Goal: Information Seeking & Learning: Learn about a topic

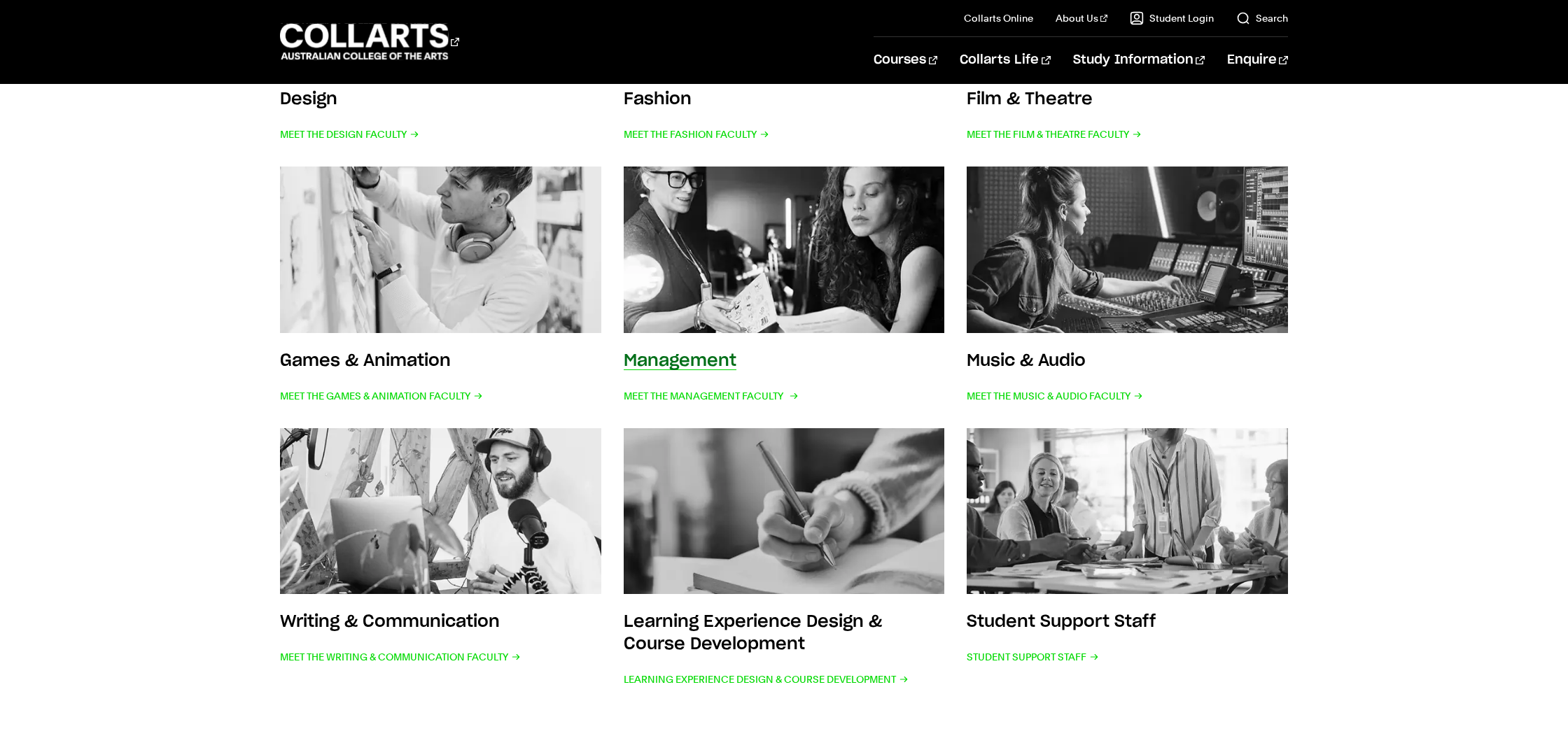
scroll to position [478, 0]
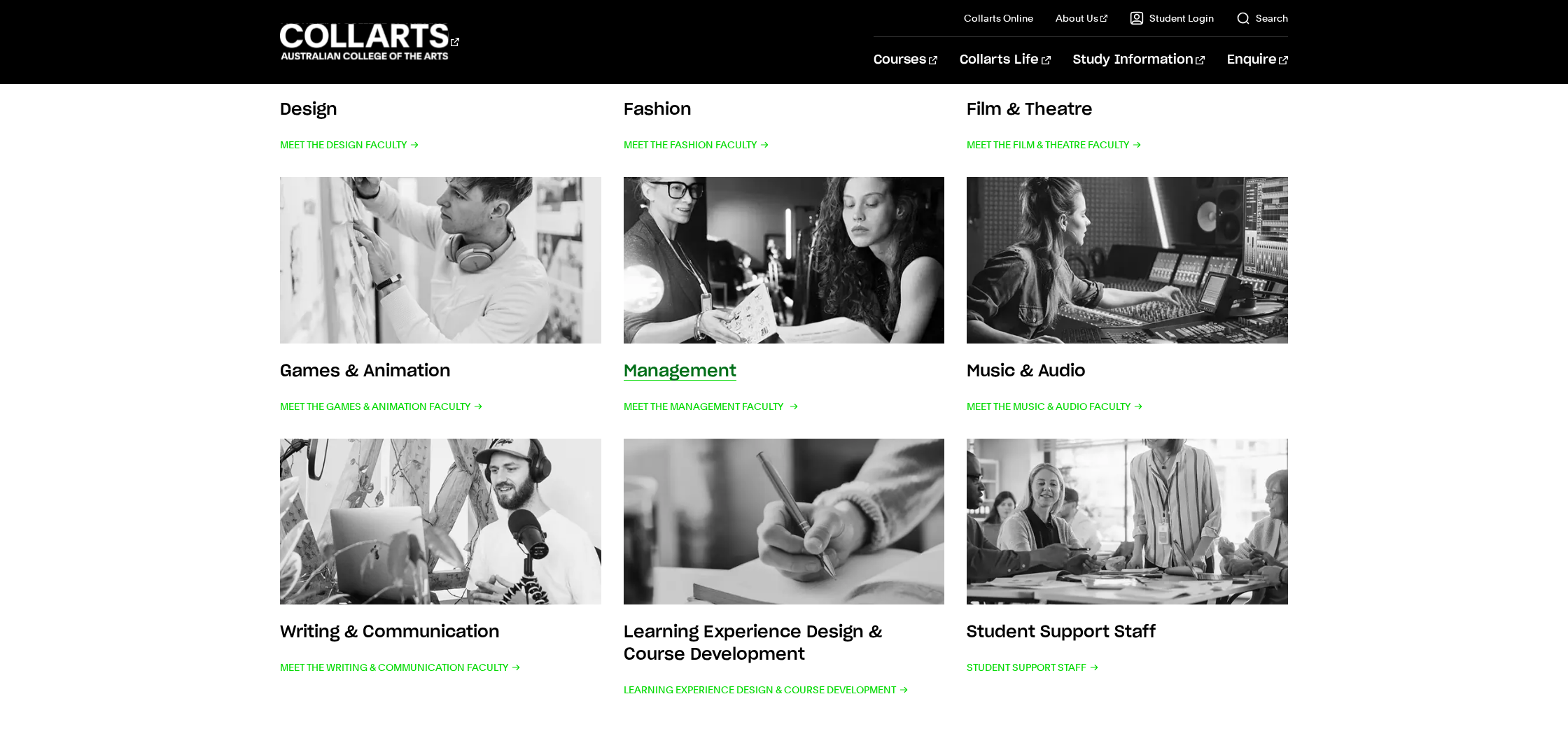
click at [809, 281] on img at bounding box center [784, 260] width 353 height 183
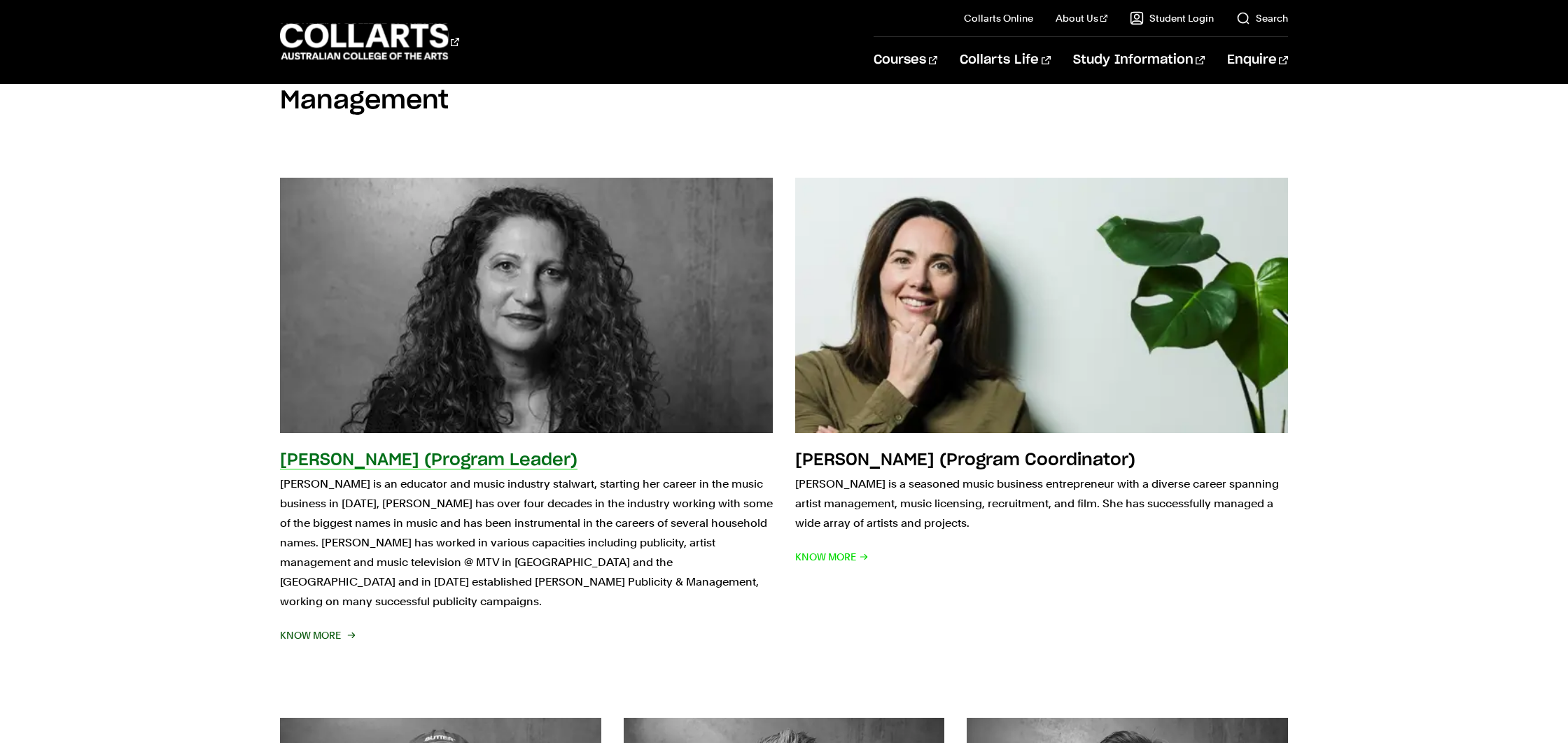
scroll to position [247, 0]
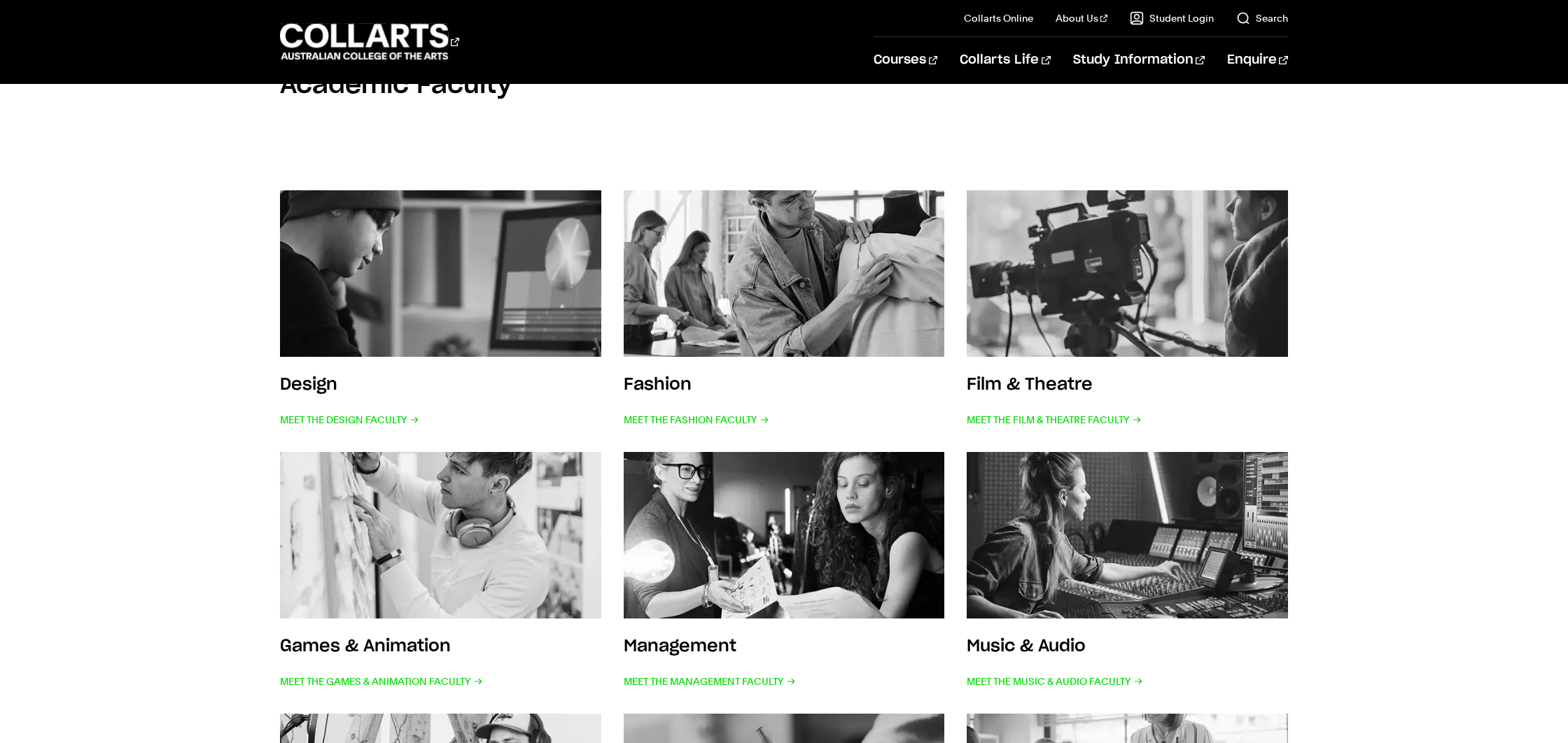
scroll to position [311, 0]
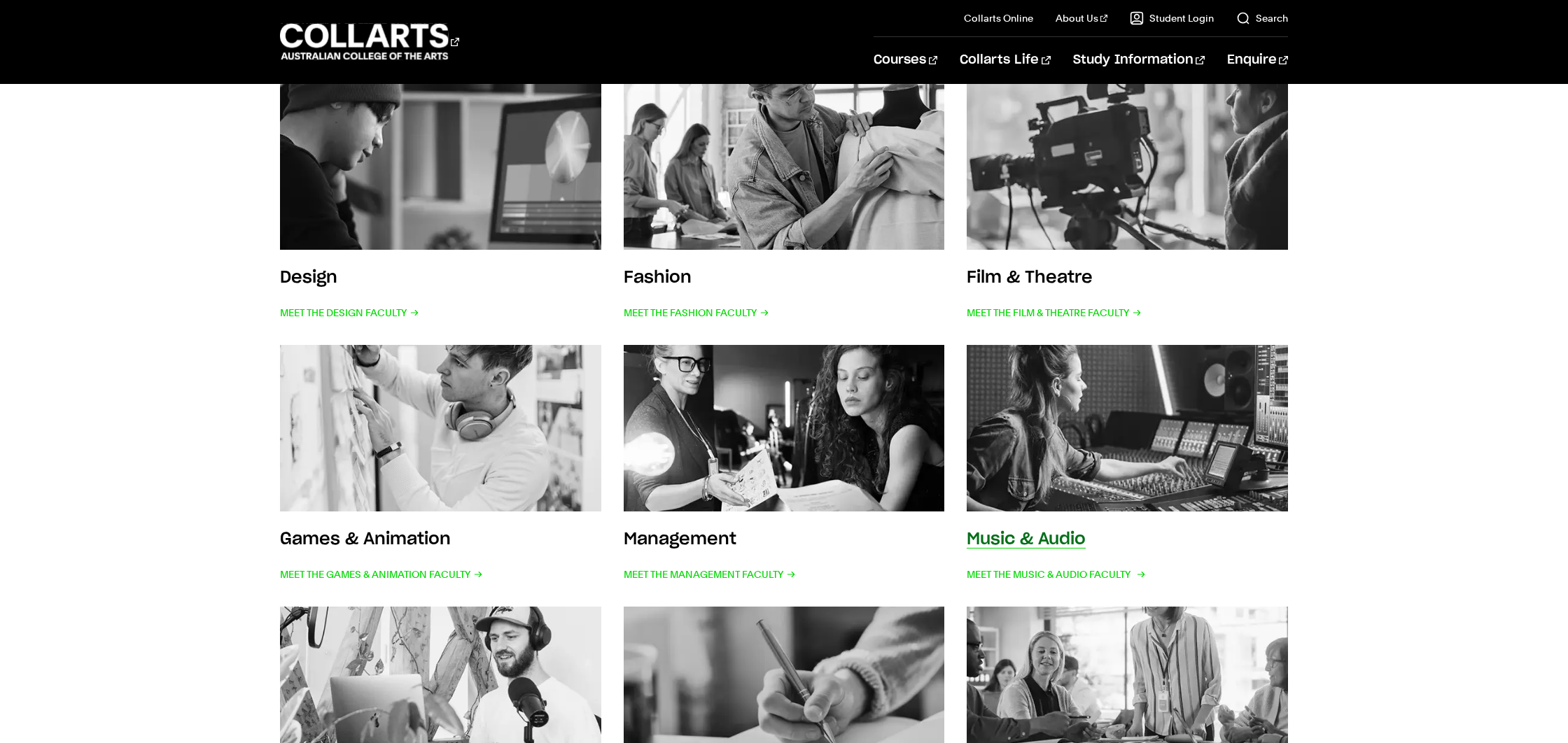
click at [1177, 446] on img at bounding box center [1127, 428] width 353 height 183
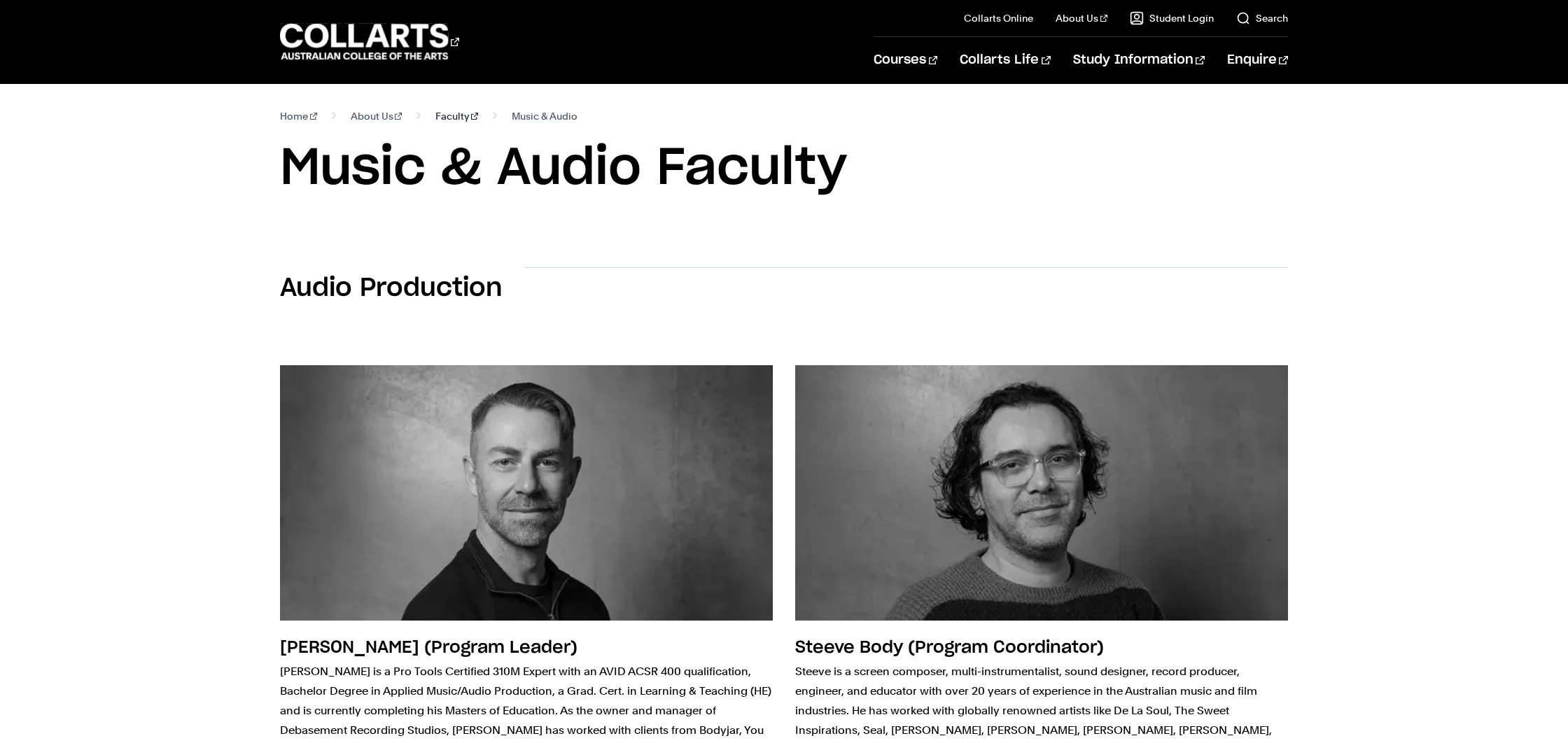
click at [438, 118] on link "Faculty" at bounding box center [456, 116] width 43 height 19
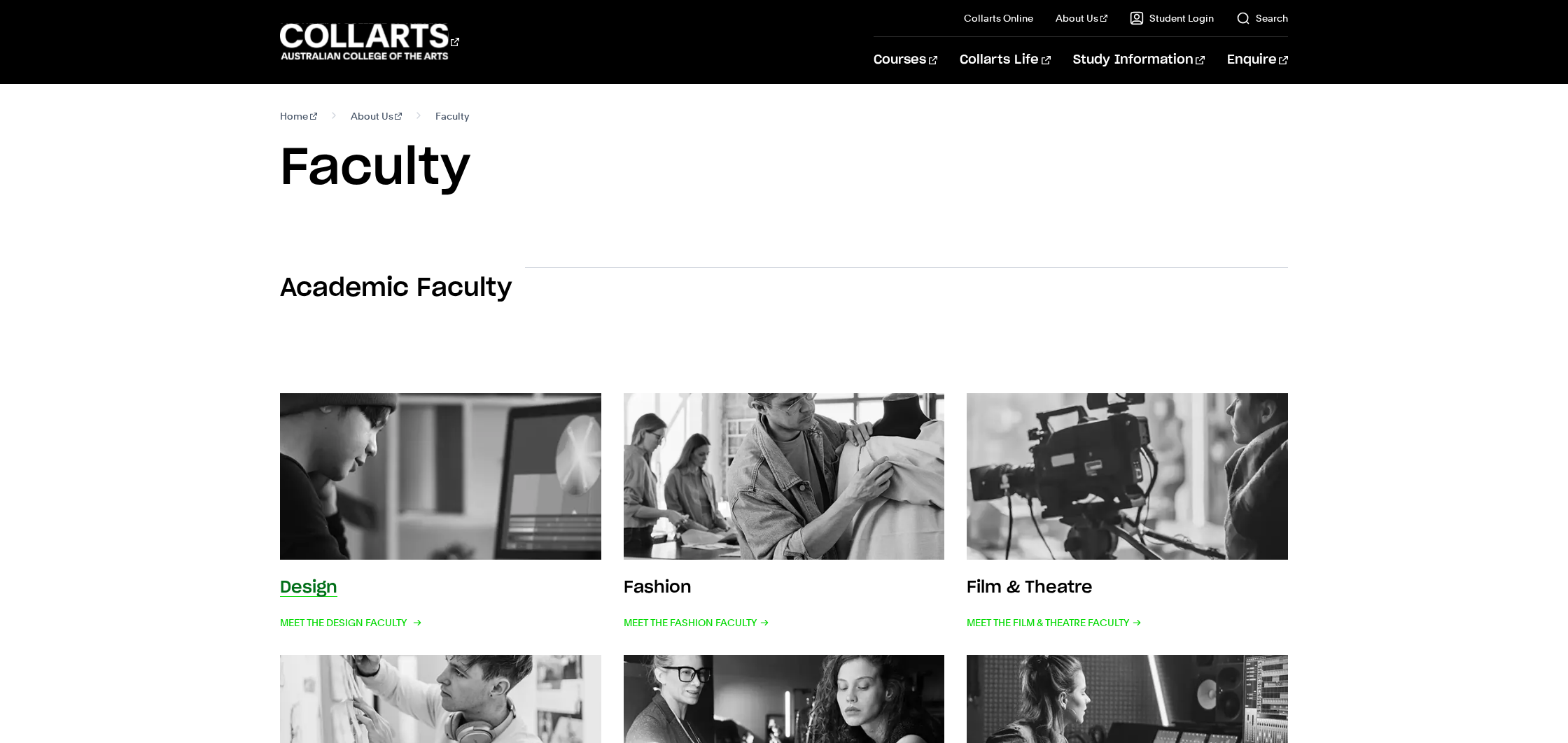
click at [517, 459] on img at bounding box center [440, 476] width 353 height 183
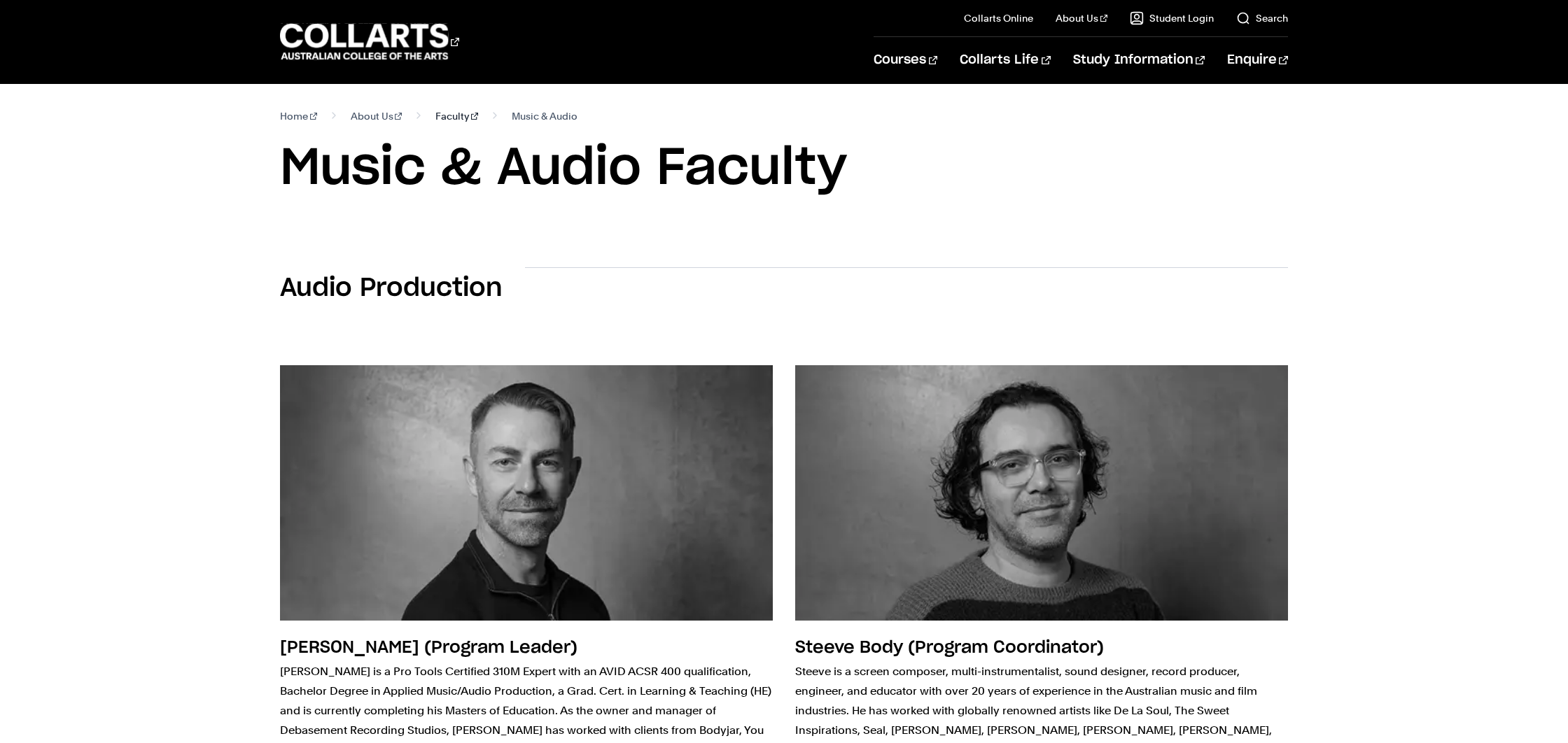
click at [435, 110] on link "Faculty" at bounding box center [456, 116] width 43 height 19
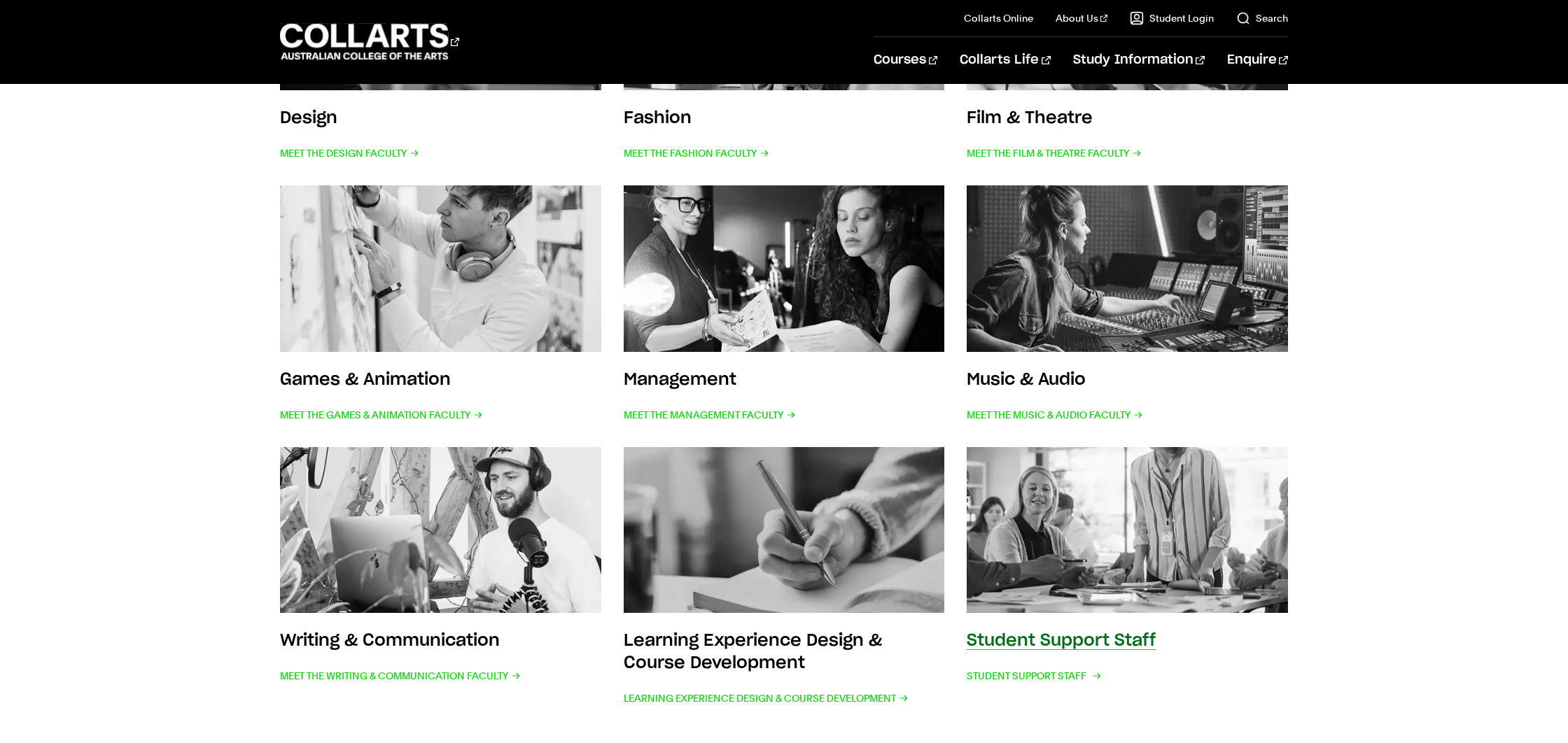
scroll to position [485, 0]
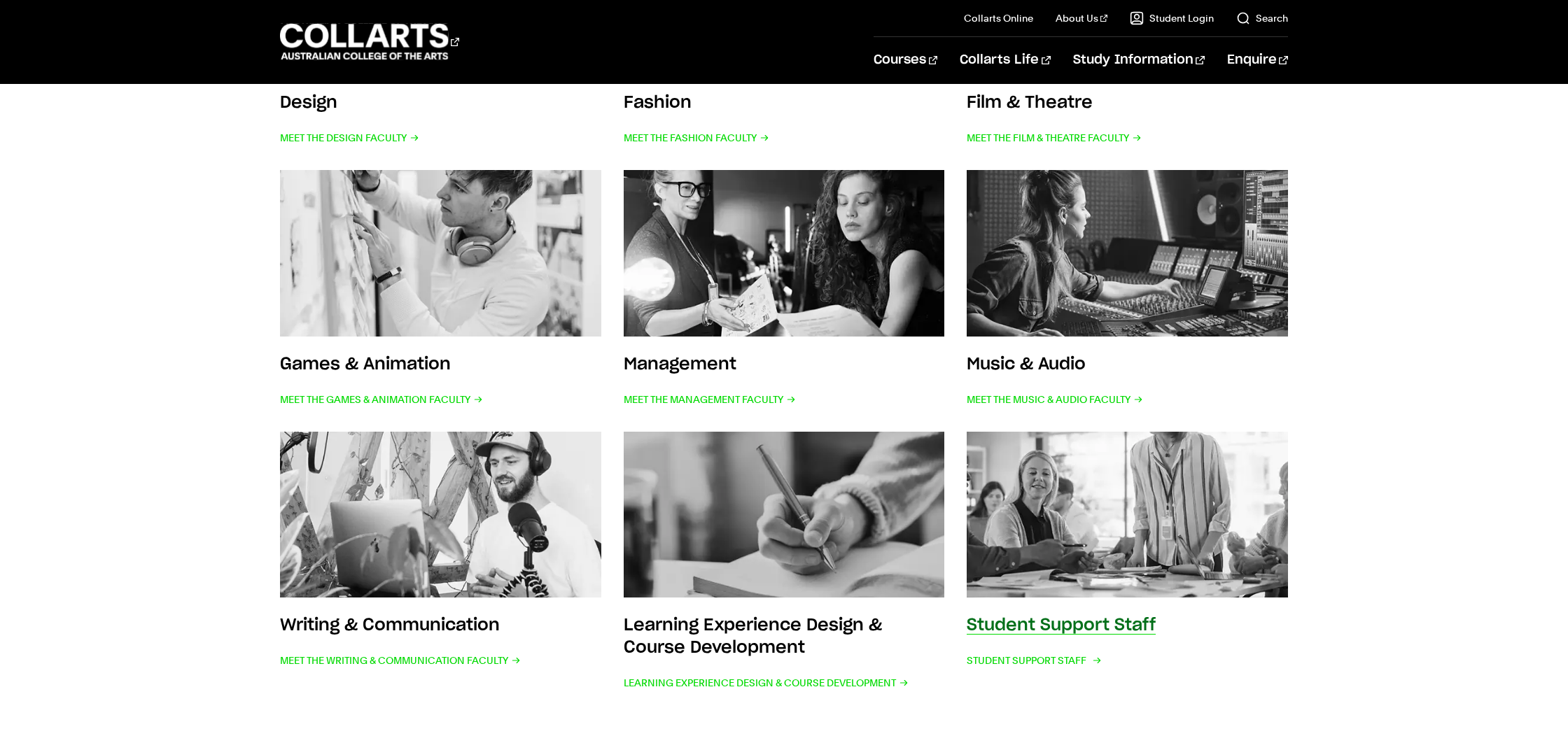
click at [1197, 561] on img at bounding box center [1127, 515] width 353 height 183
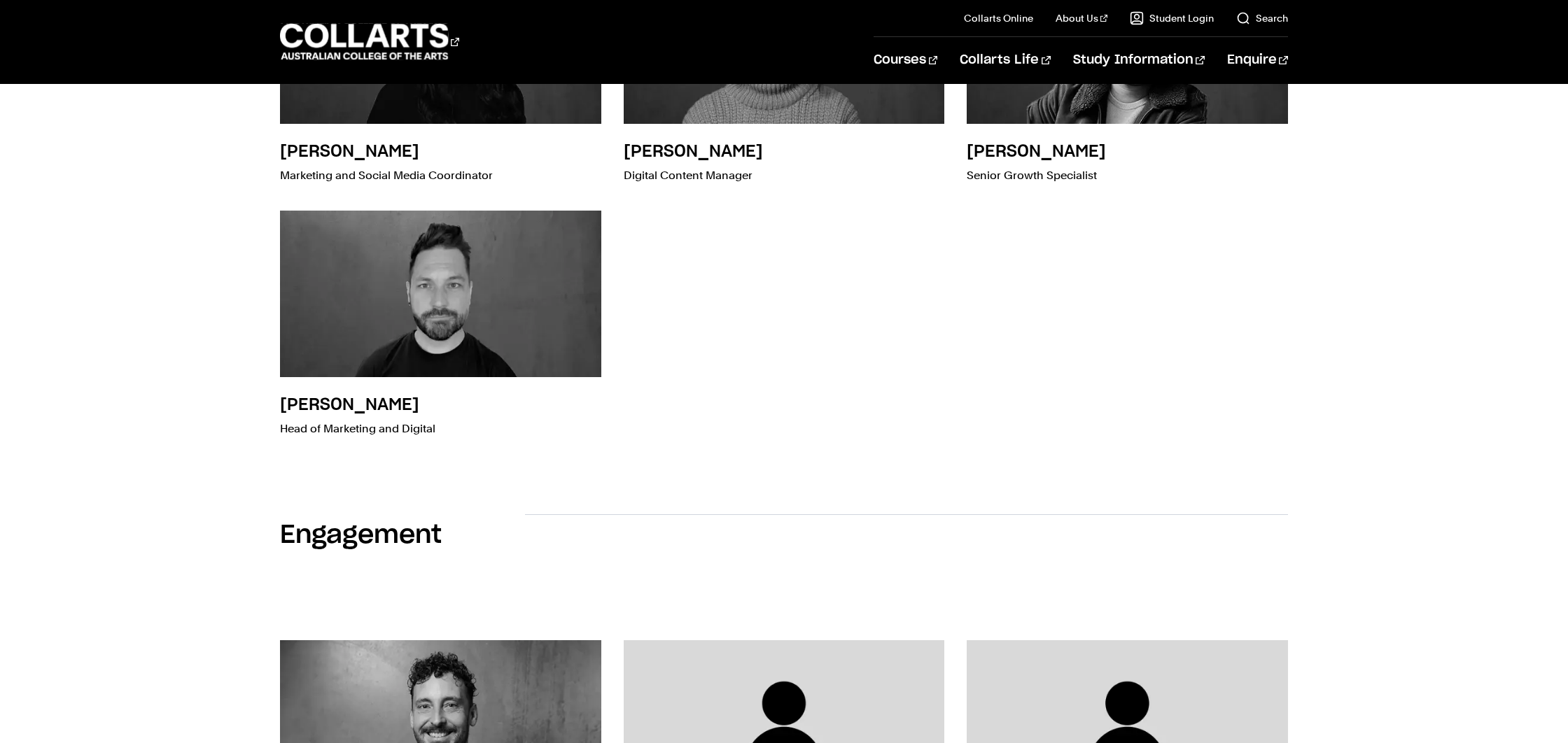
scroll to position [2784, 0]
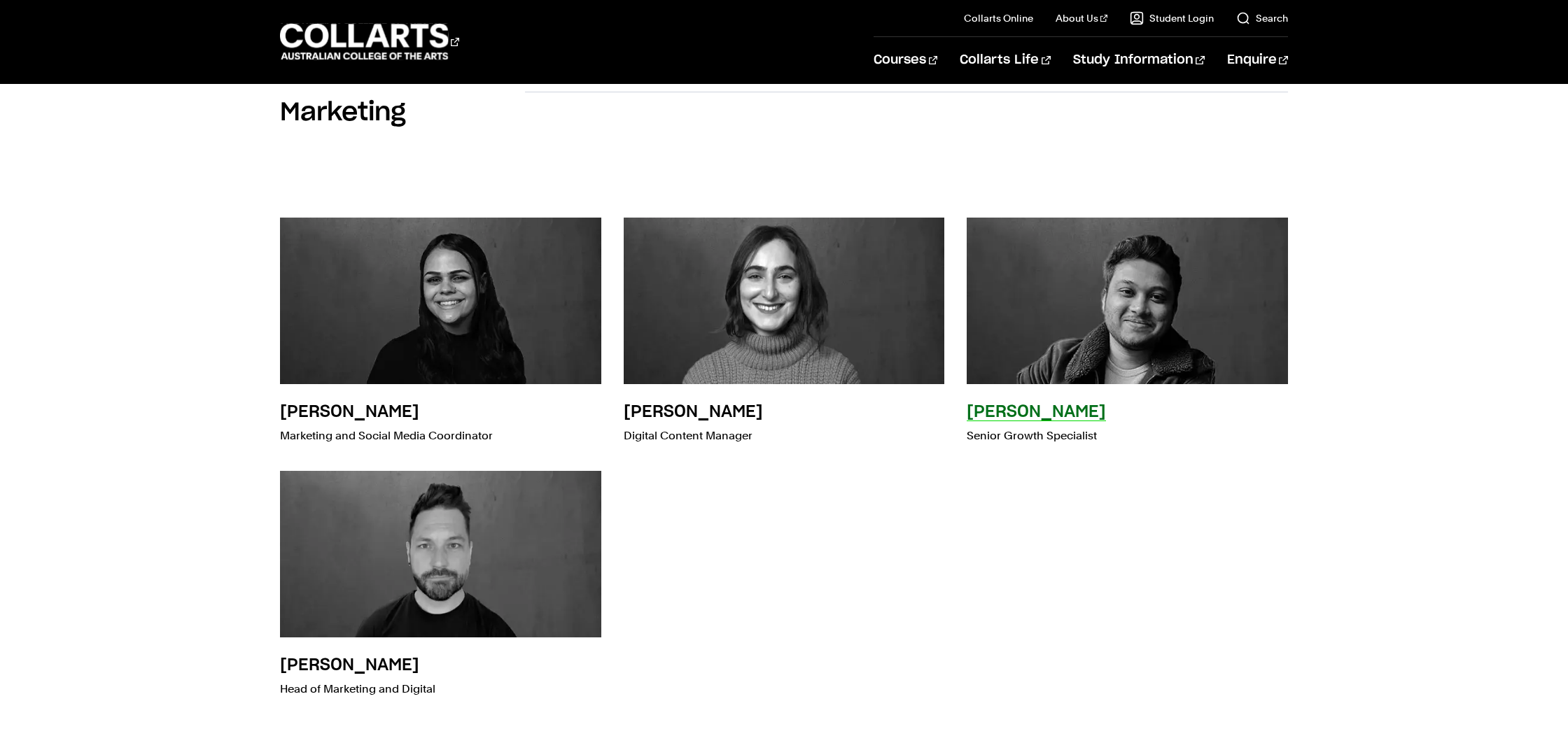
click at [1058, 412] on h3 "Prats Shiram" at bounding box center [1036, 411] width 139 height 17
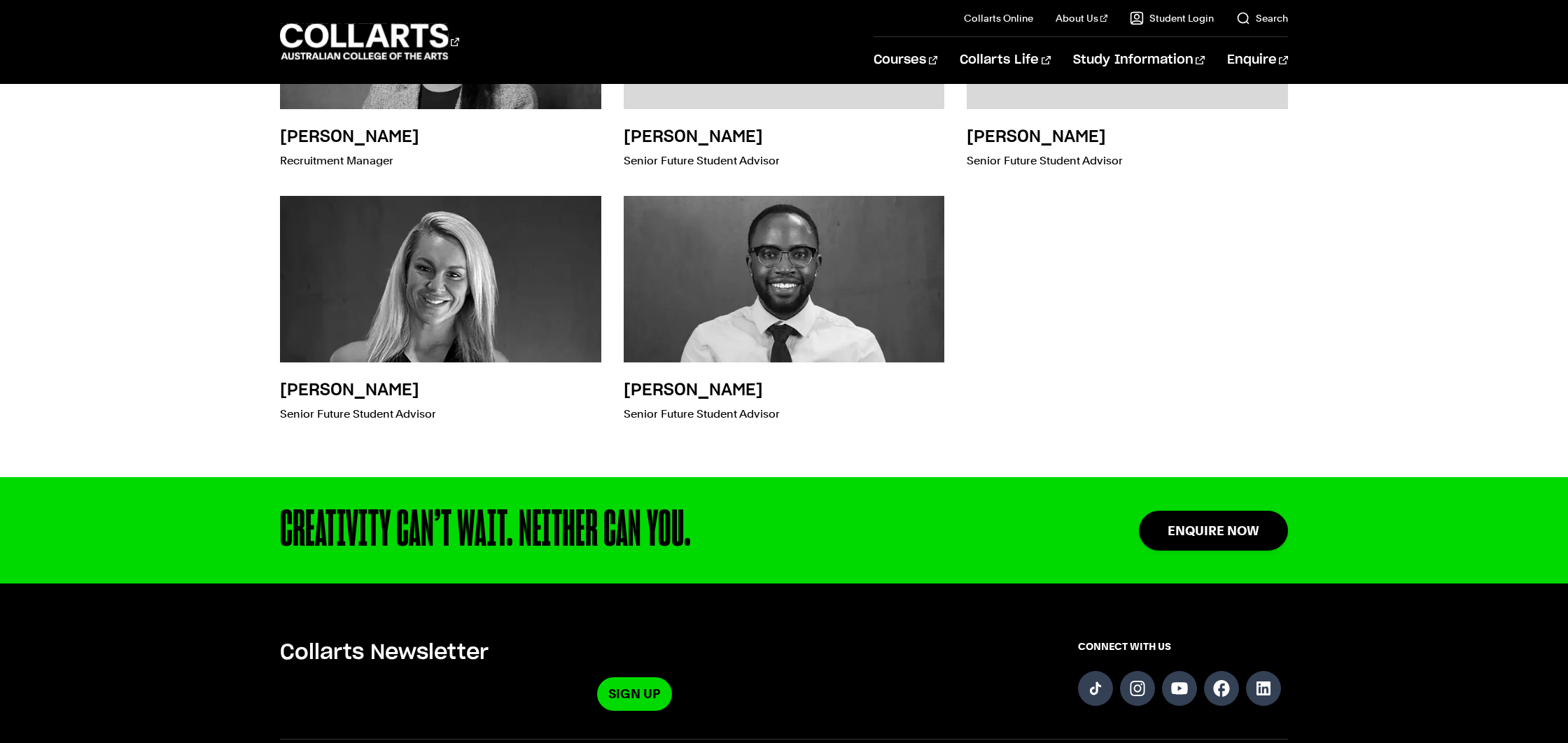
scroll to position [4487, 0]
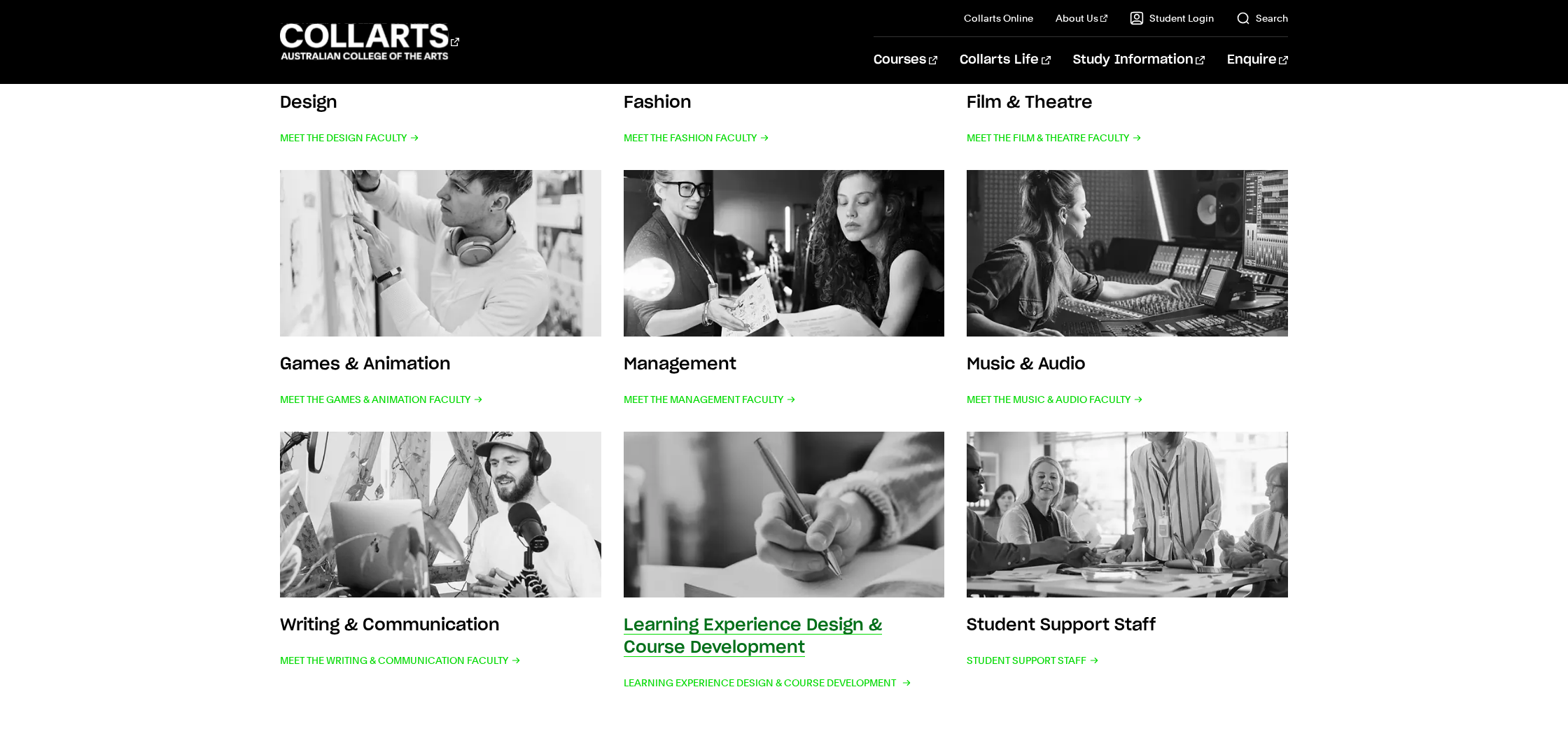
click at [730, 608] on link "Learning Experience Design & Course Development Learning Experience Design & Co…" at bounding box center [784, 562] width 321 height 261
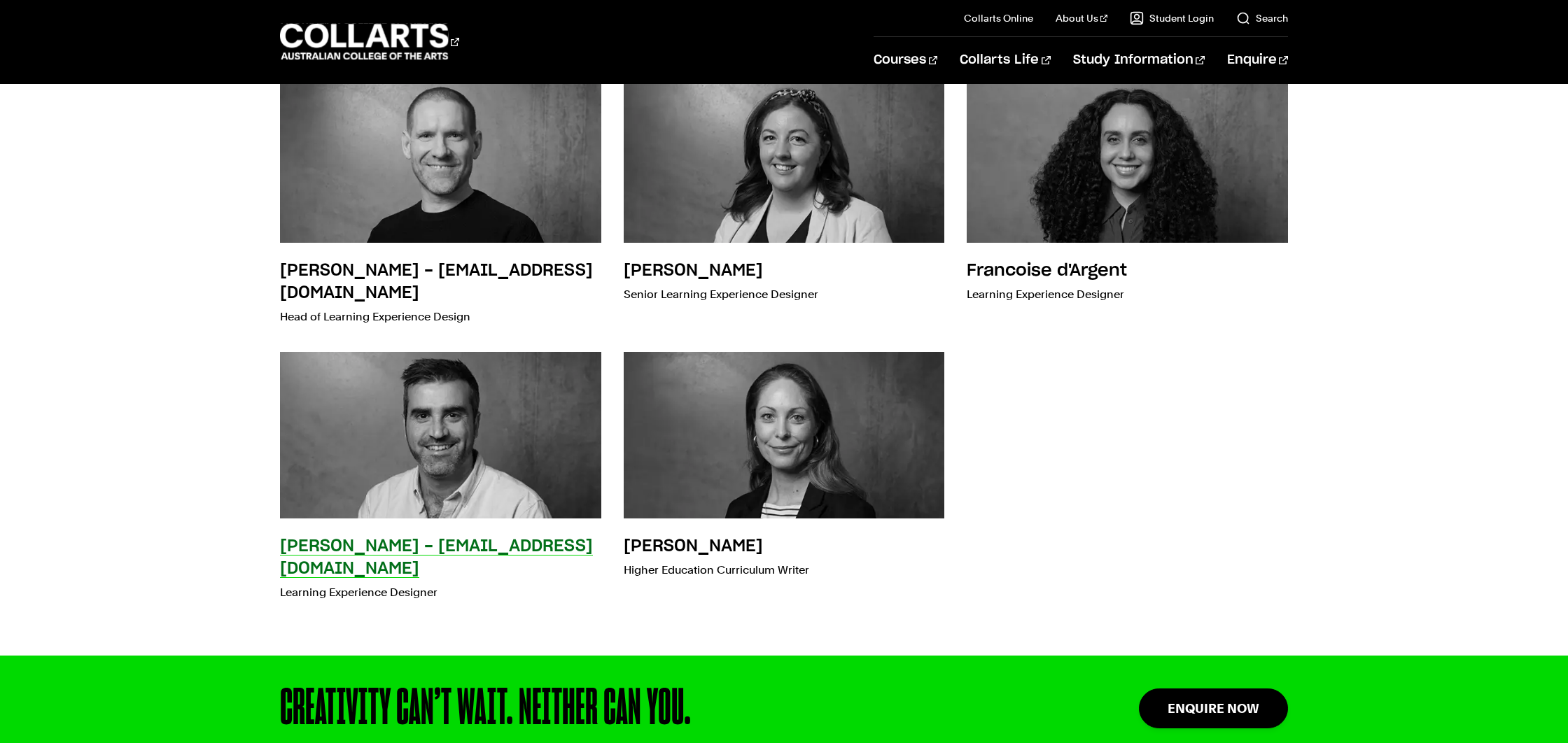
scroll to position [467, 0]
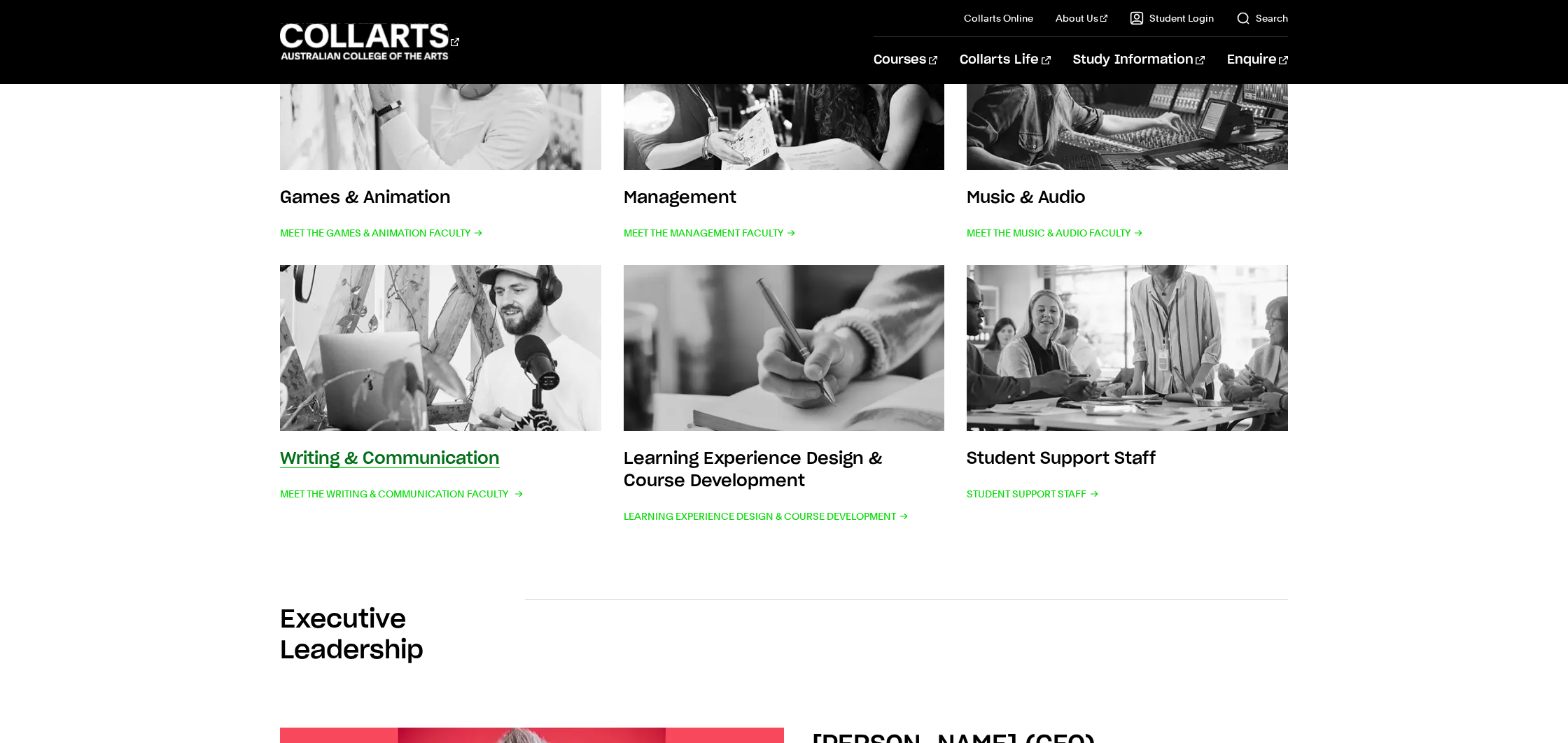
click at [470, 409] on img at bounding box center [440, 348] width 353 height 183
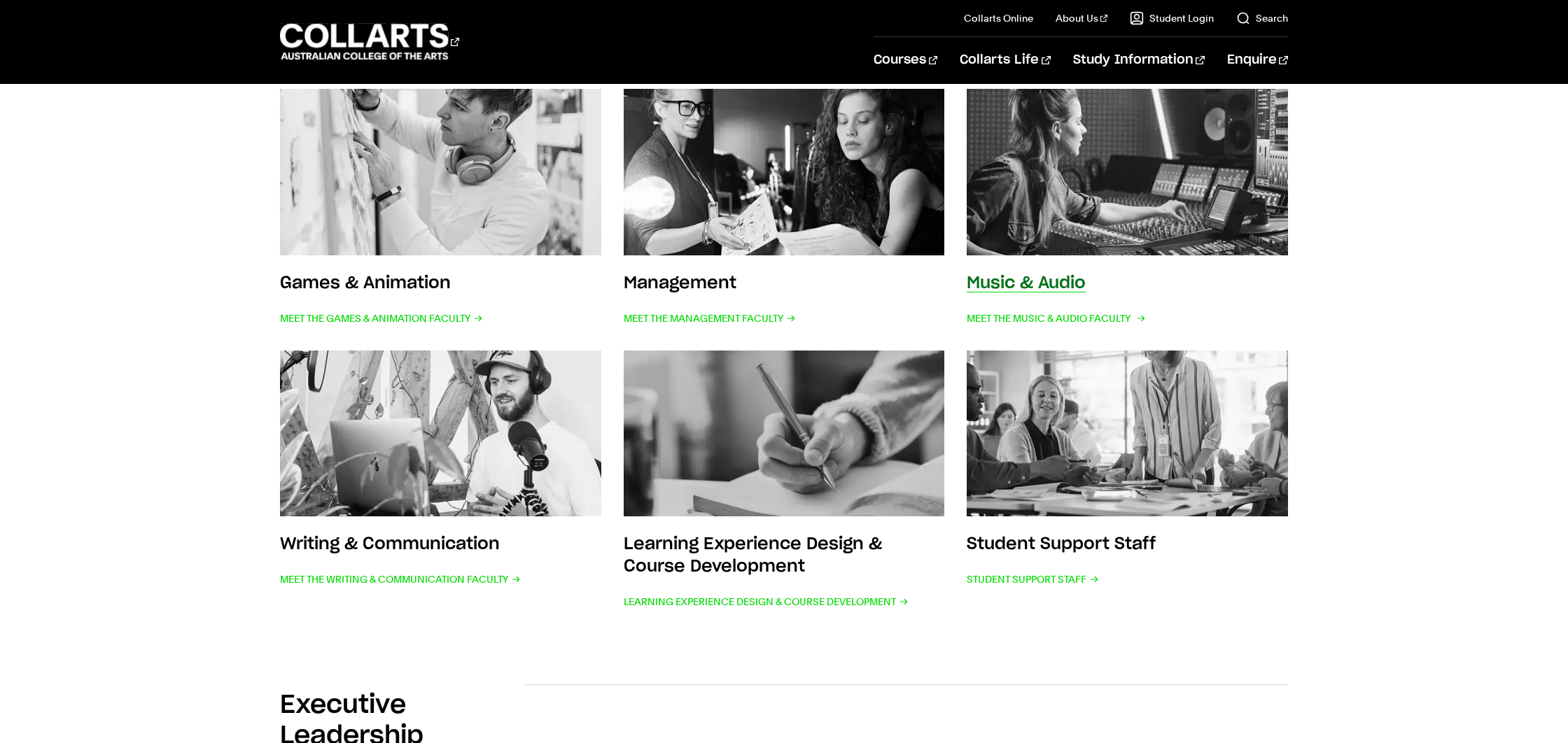
scroll to position [569, 0]
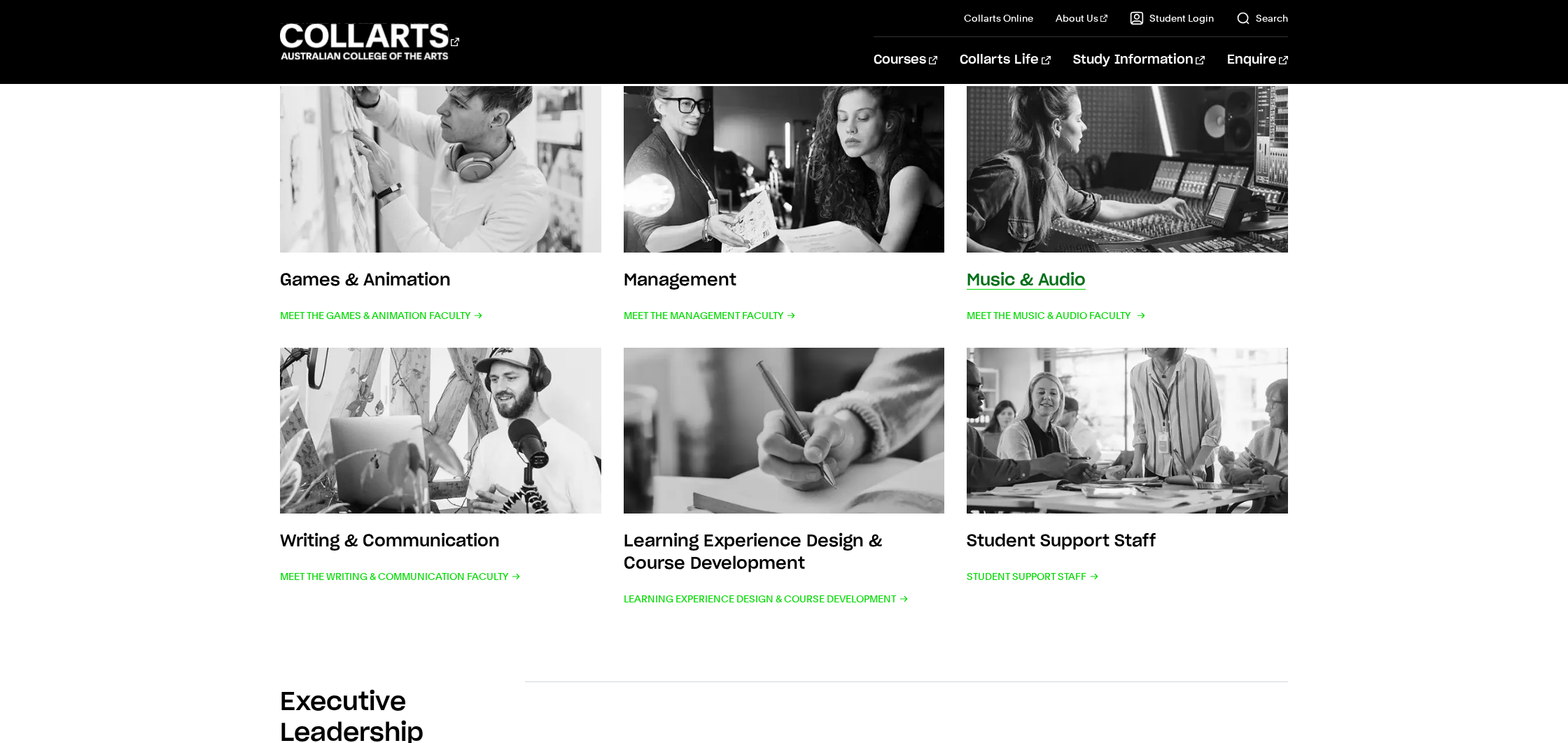
click at [1119, 211] on img at bounding box center [1127, 169] width 353 height 183
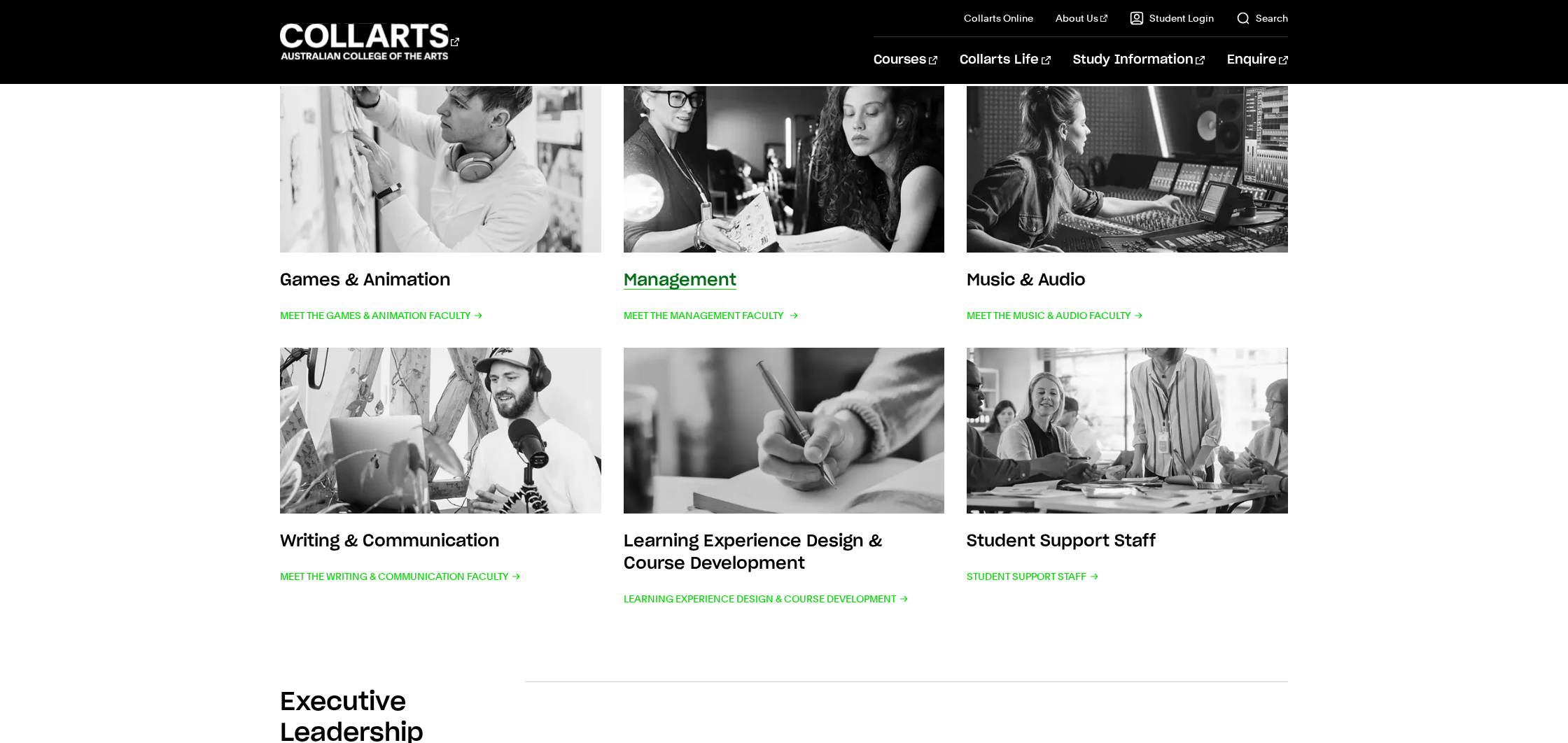
click at [904, 181] on img at bounding box center [784, 169] width 353 height 183
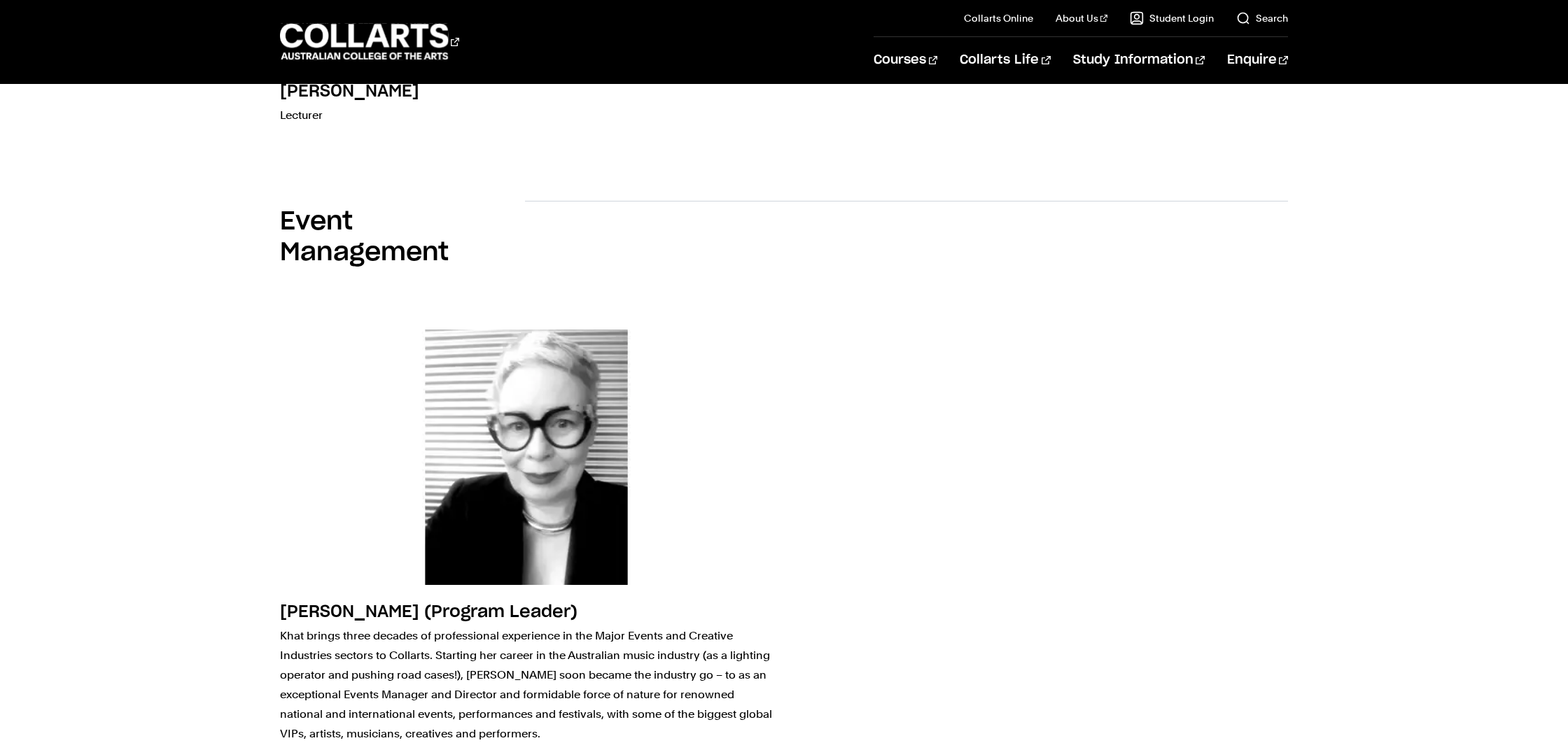
scroll to position [1578, 0]
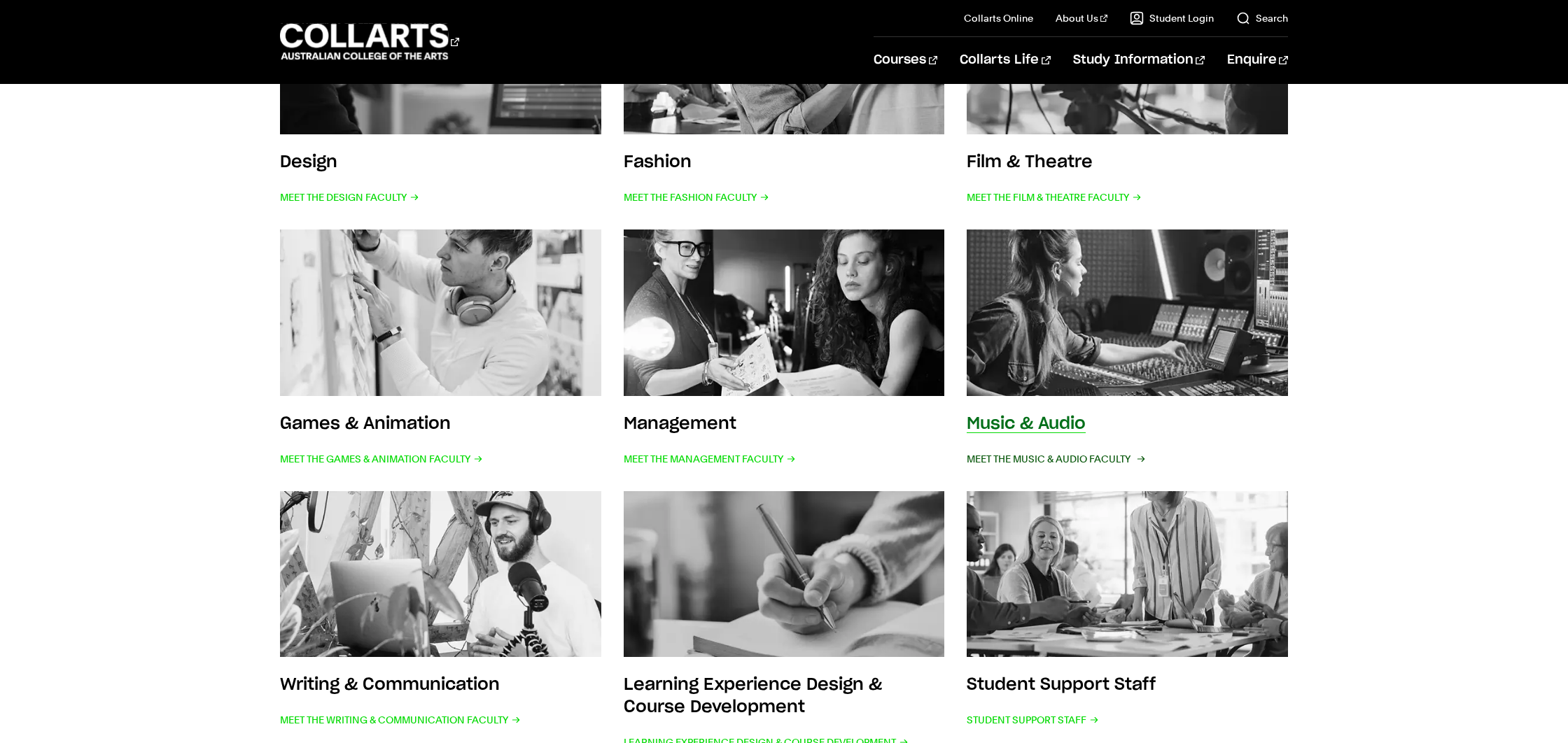
scroll to position [432, 0]
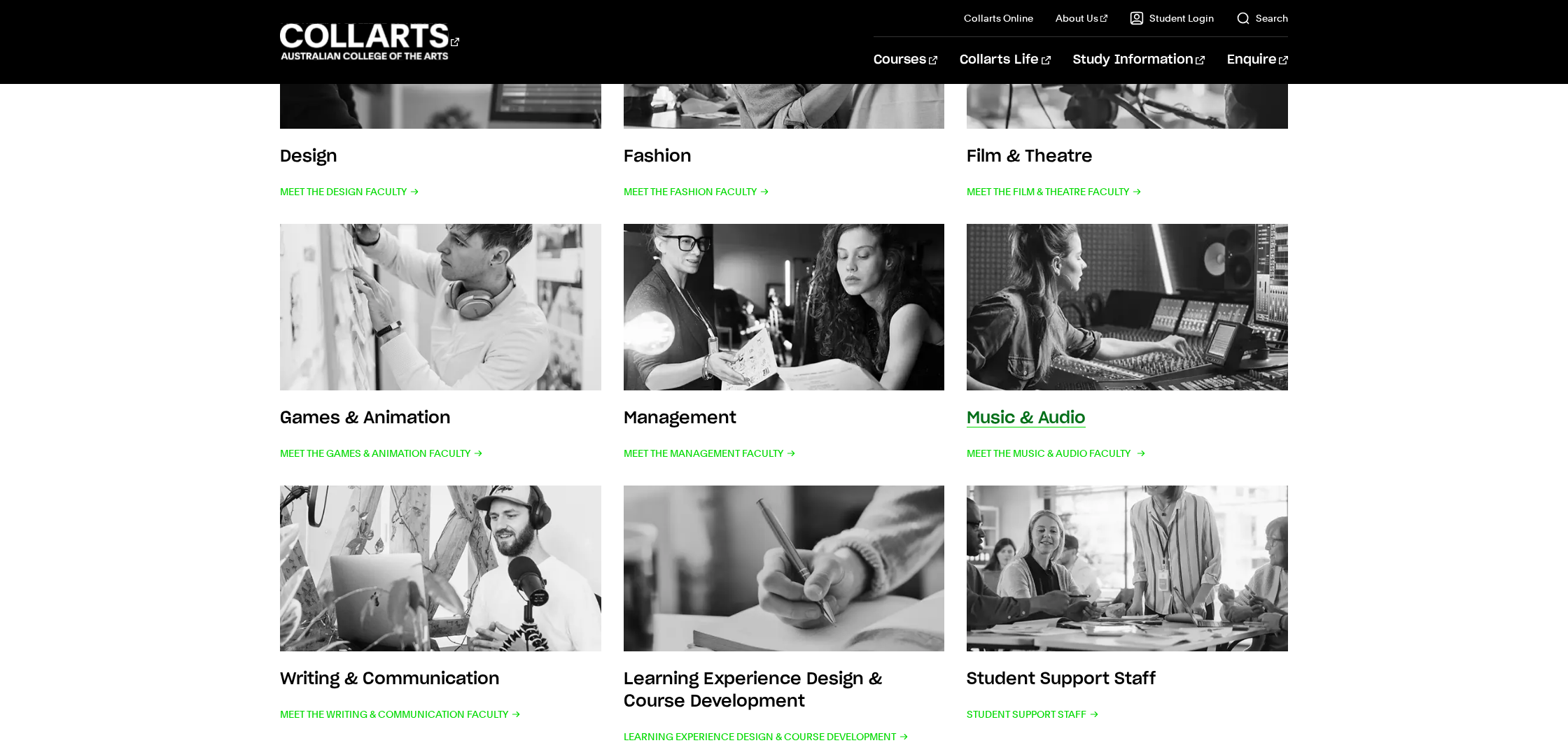
click at [1030, 339] on img at bounding box center [1127, 307] width 353 height 183
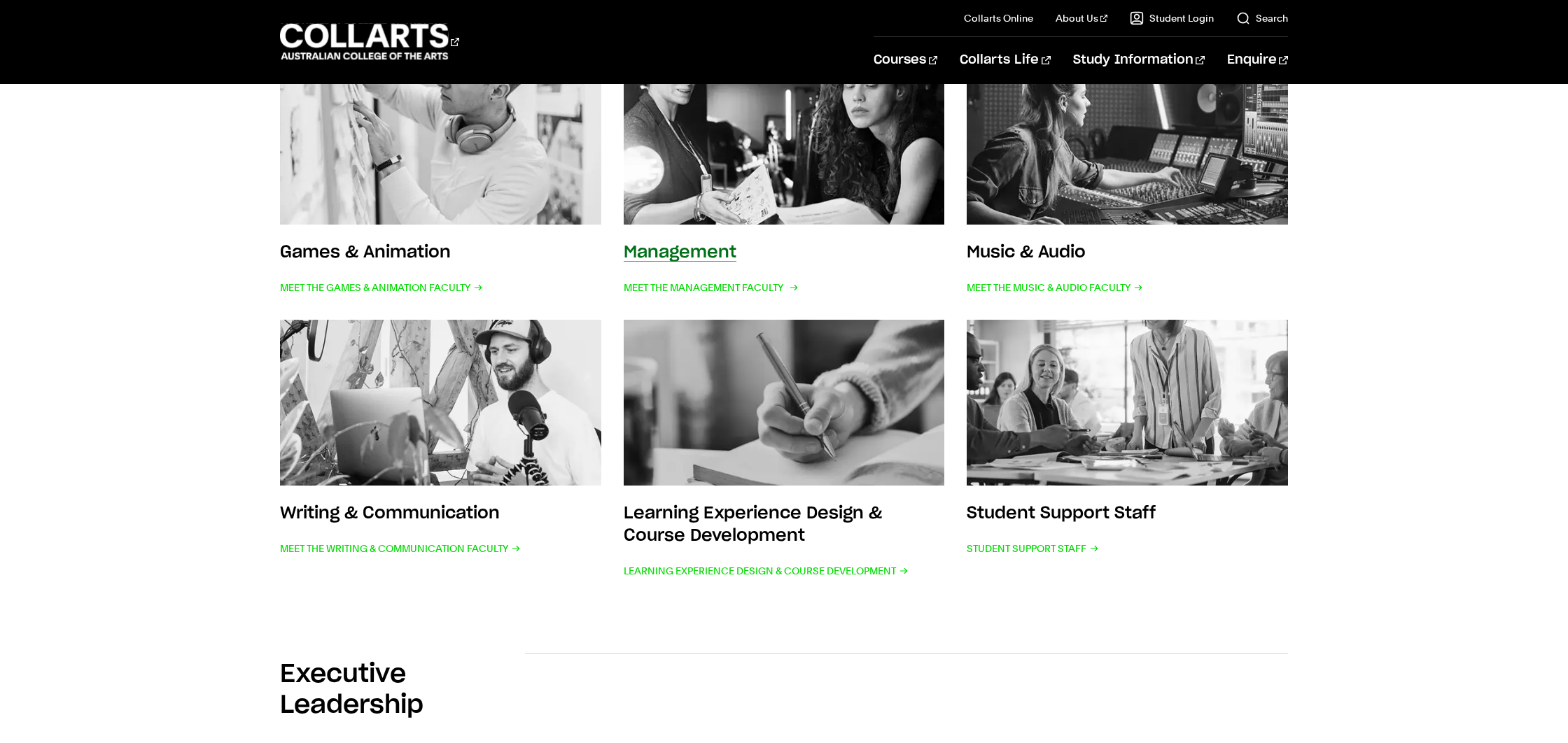
click at [801, 197] on img at bounding box center [784, 141] width 353 height 183
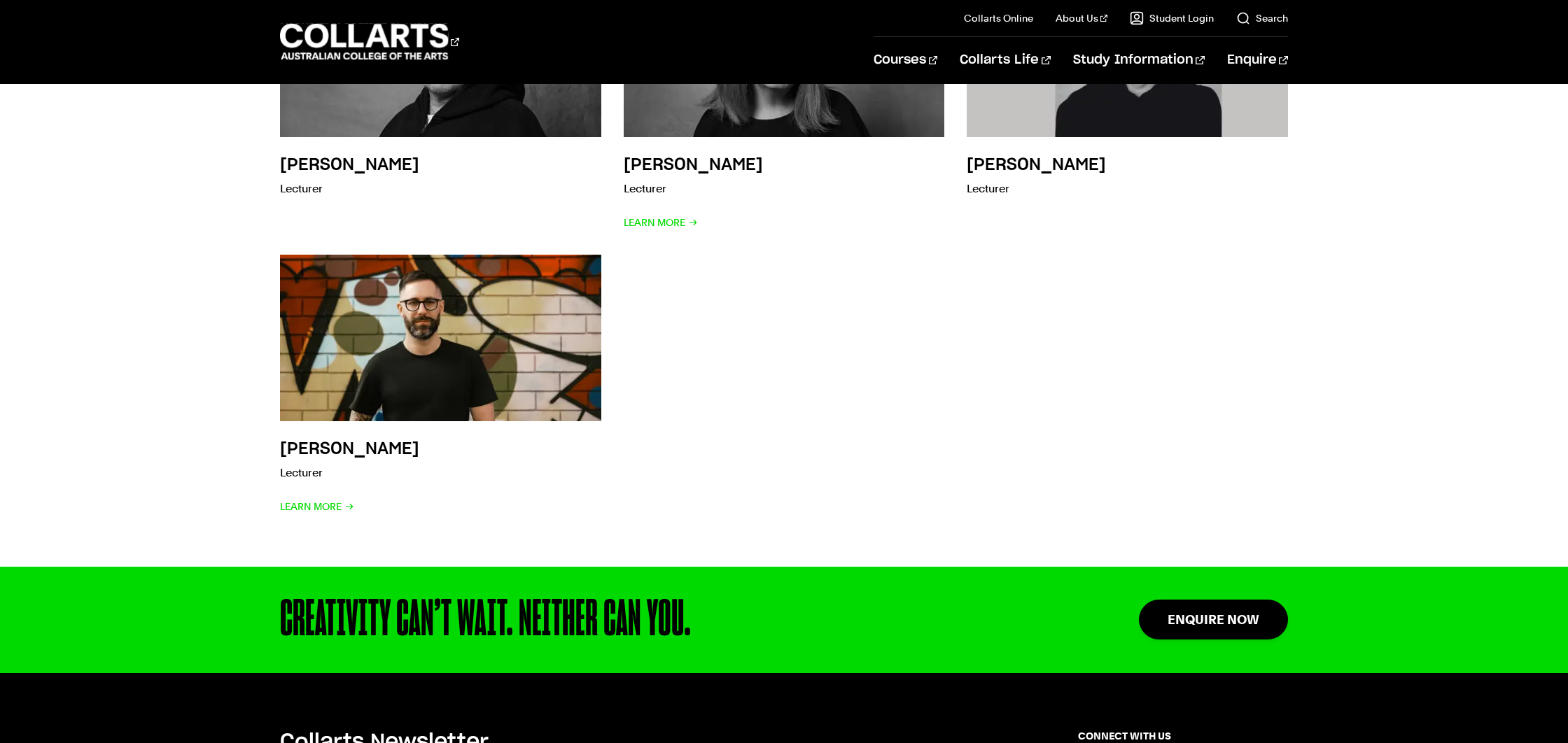
scroll to position [2462, 0]
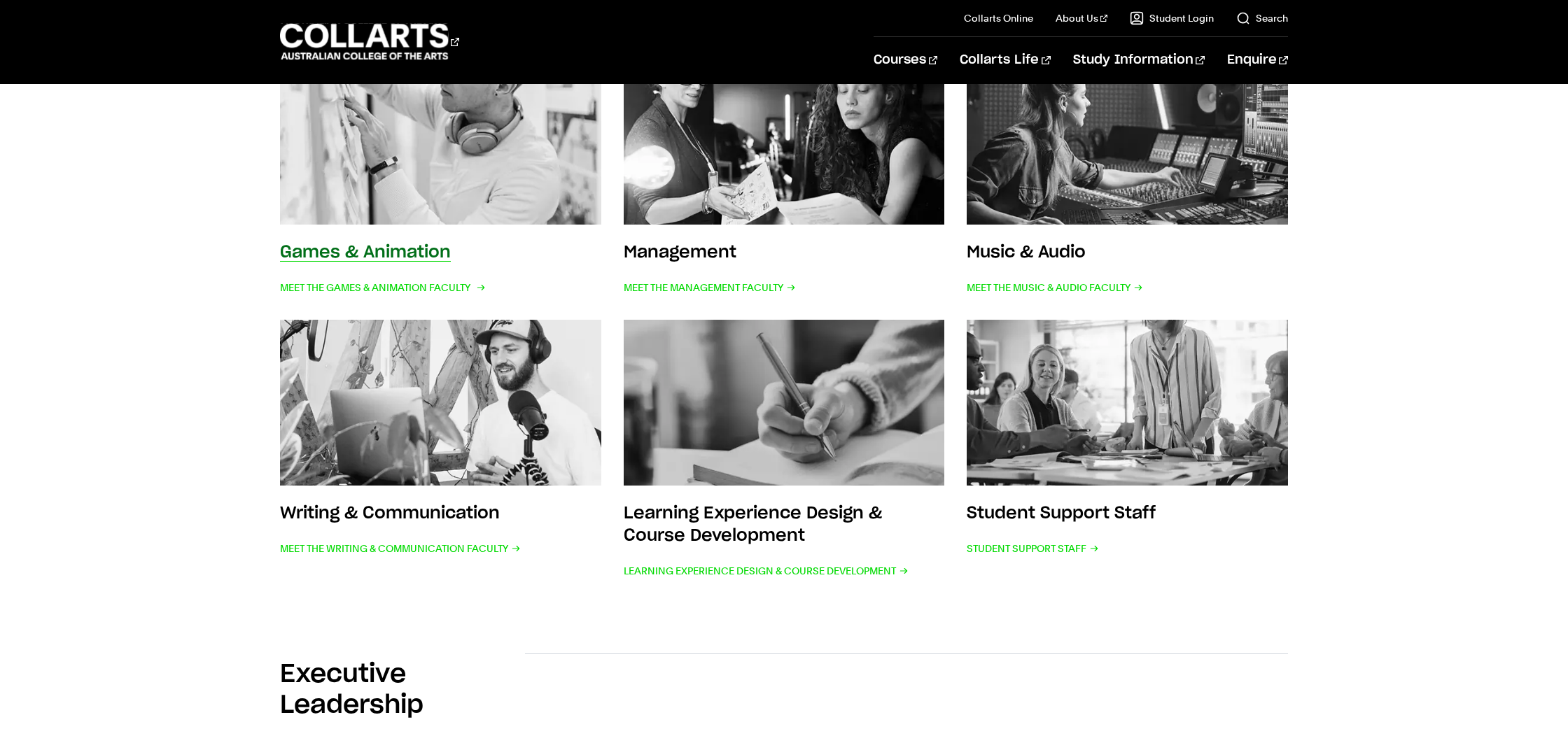
click at [526, 132] on img at bounding box center [440, 141] width 353 height 183
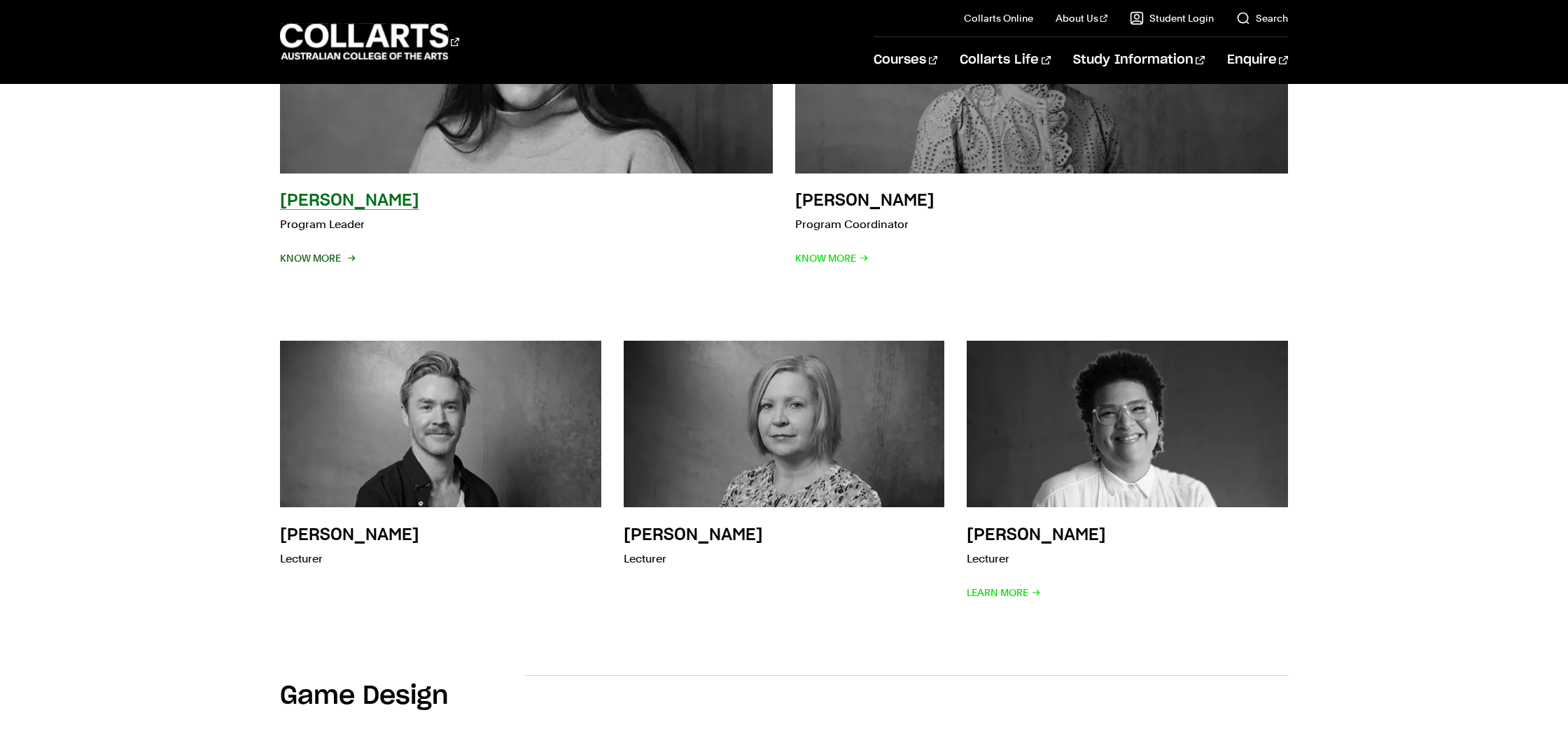
scroll to position [345, 0]
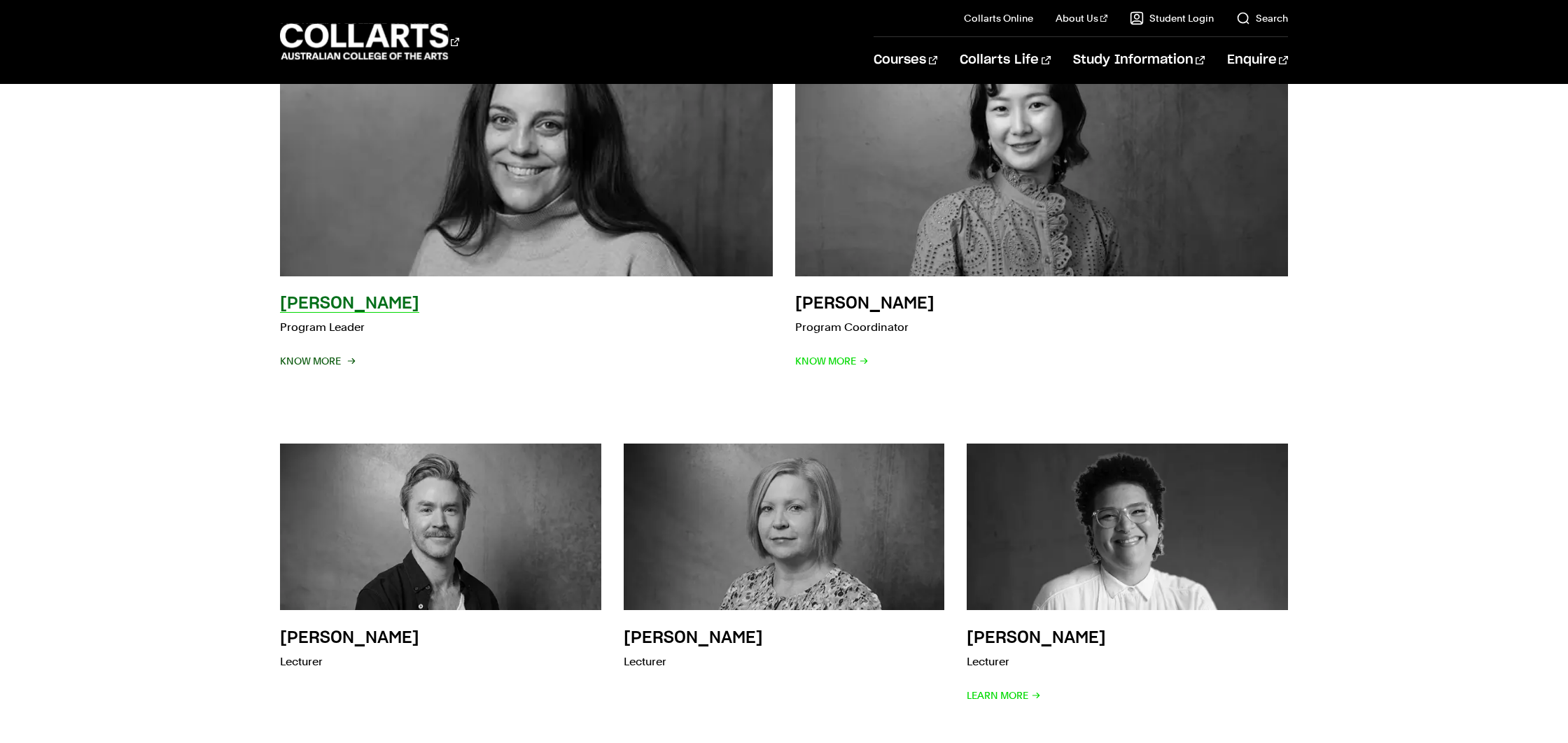
click at [314, 366] on span "Know More" at bounding box center [317, 361] width 74 height 19
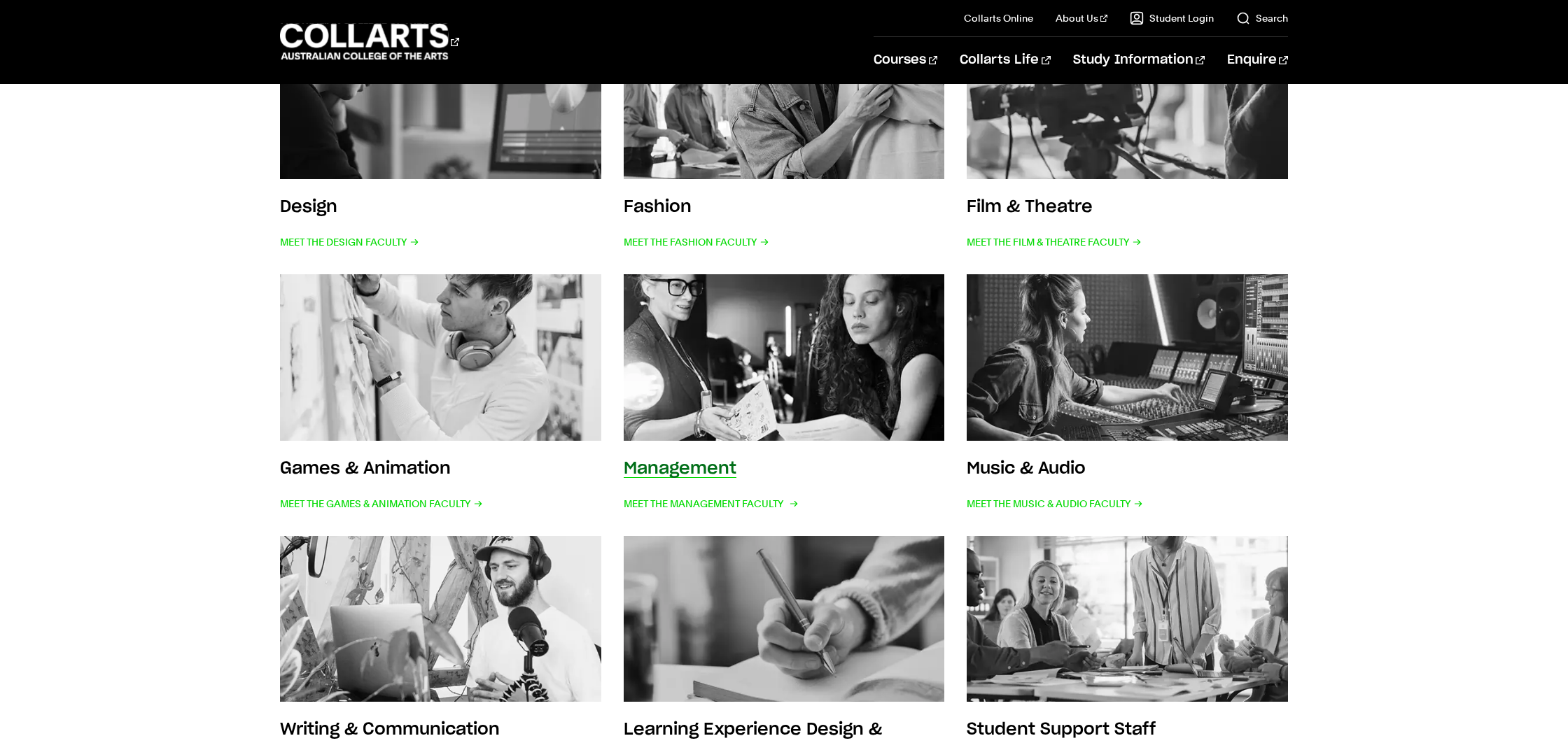
scroll to position [376, 0]
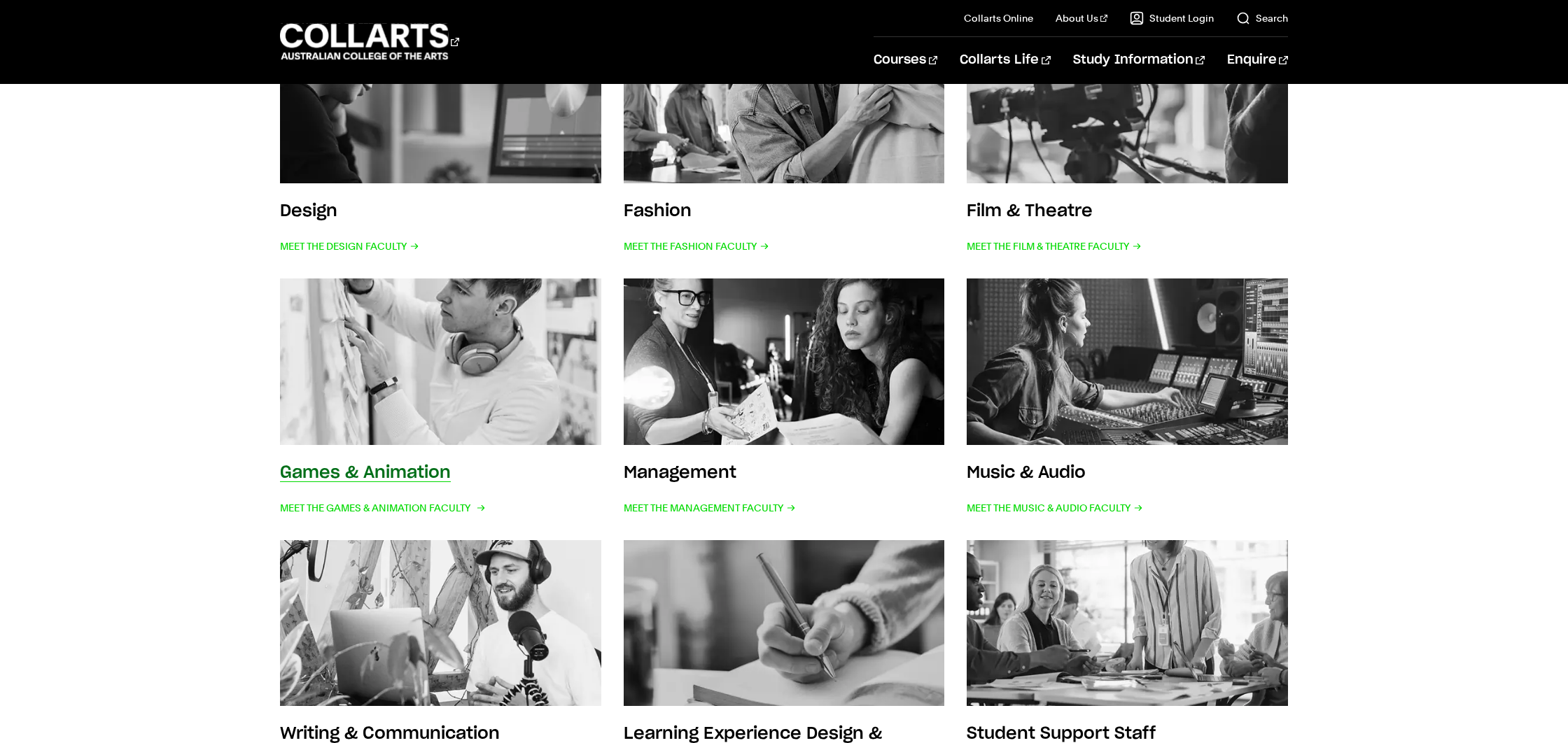
click at [385, 366] on img at bounding box center [440, 361] width 353 height 183
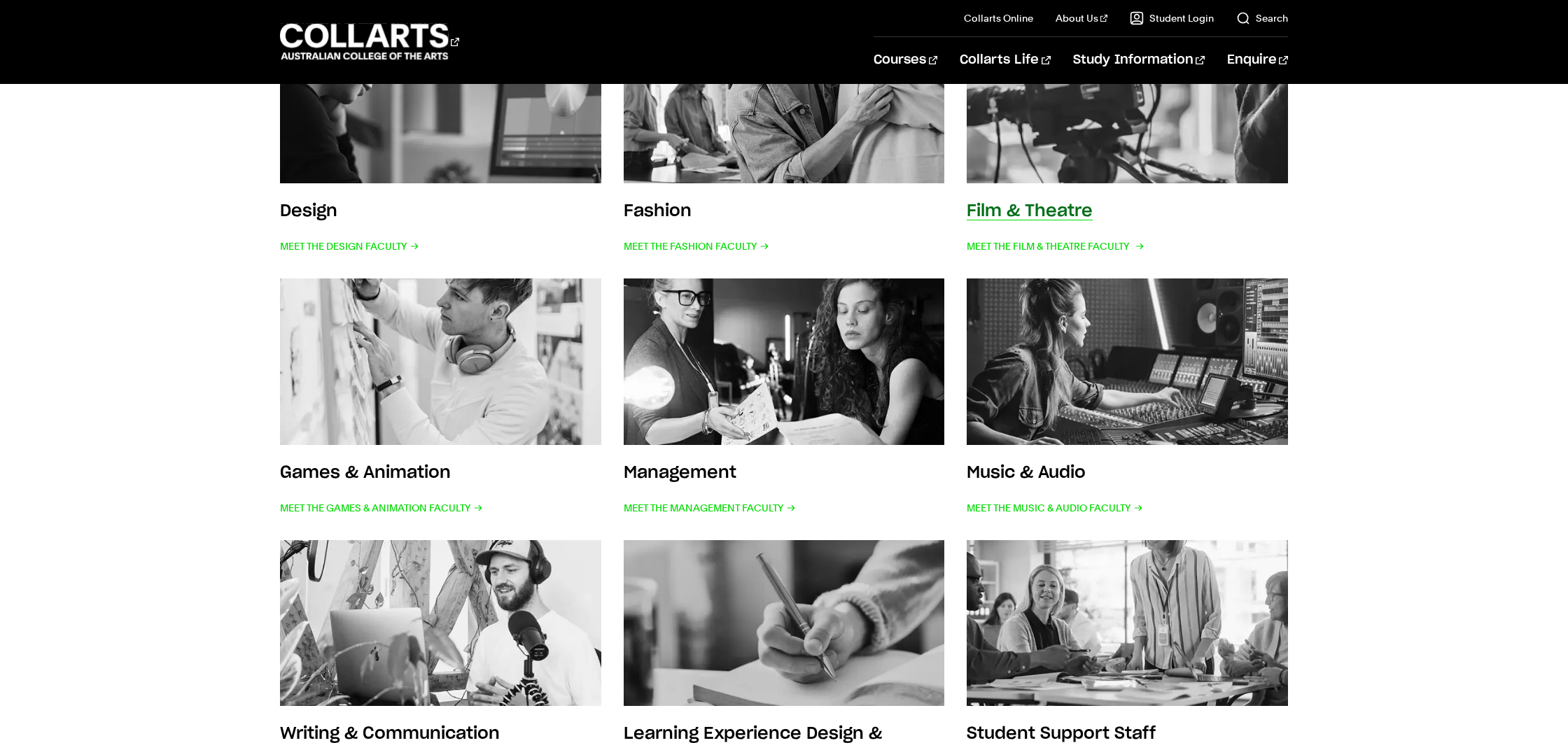
click at [1121, 167] on img at bounding box center [1127, 100] width 353 height 183
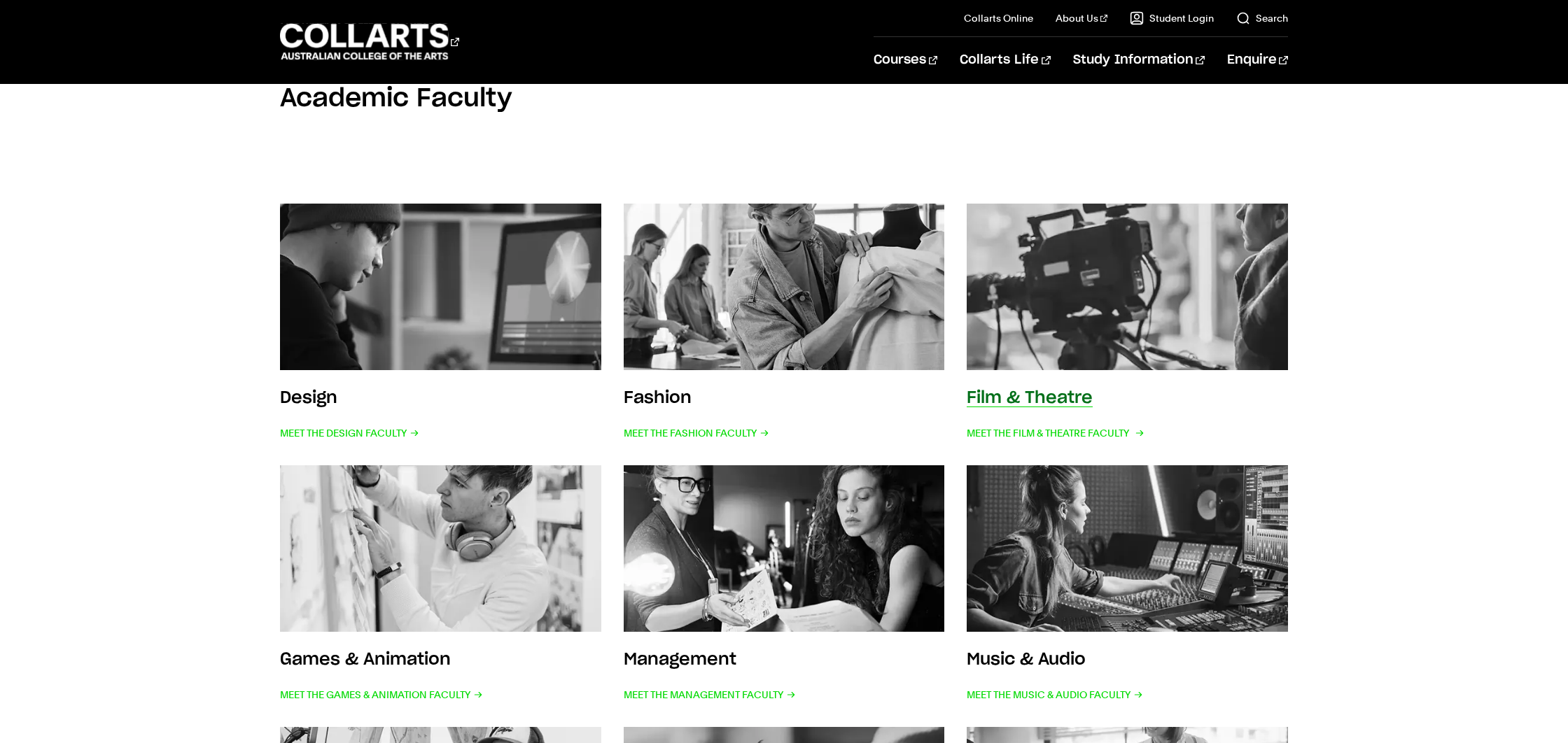
scroll to position [186, 0]
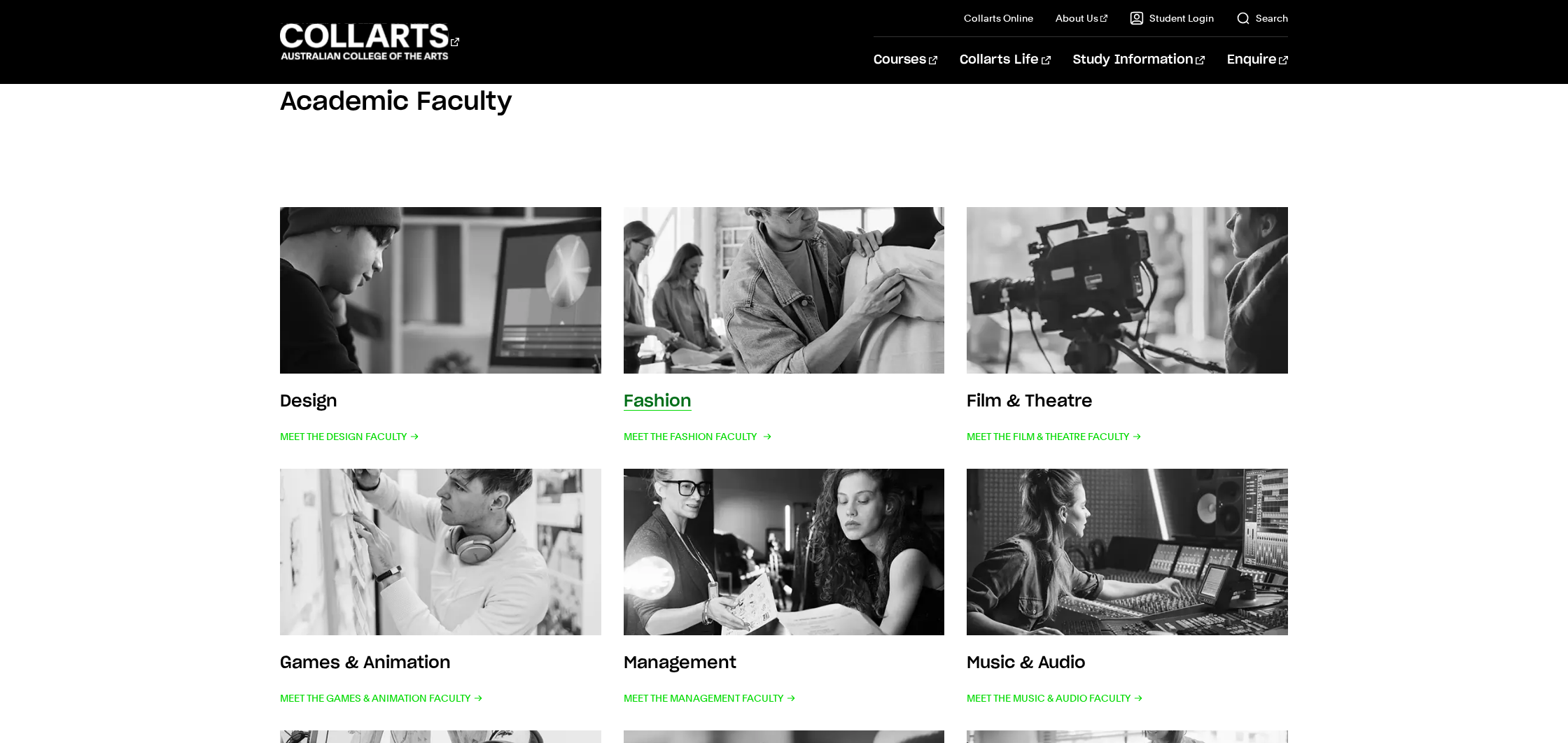
click at [734, 280] on img at bounding box center [784, 290] width 353 height 183
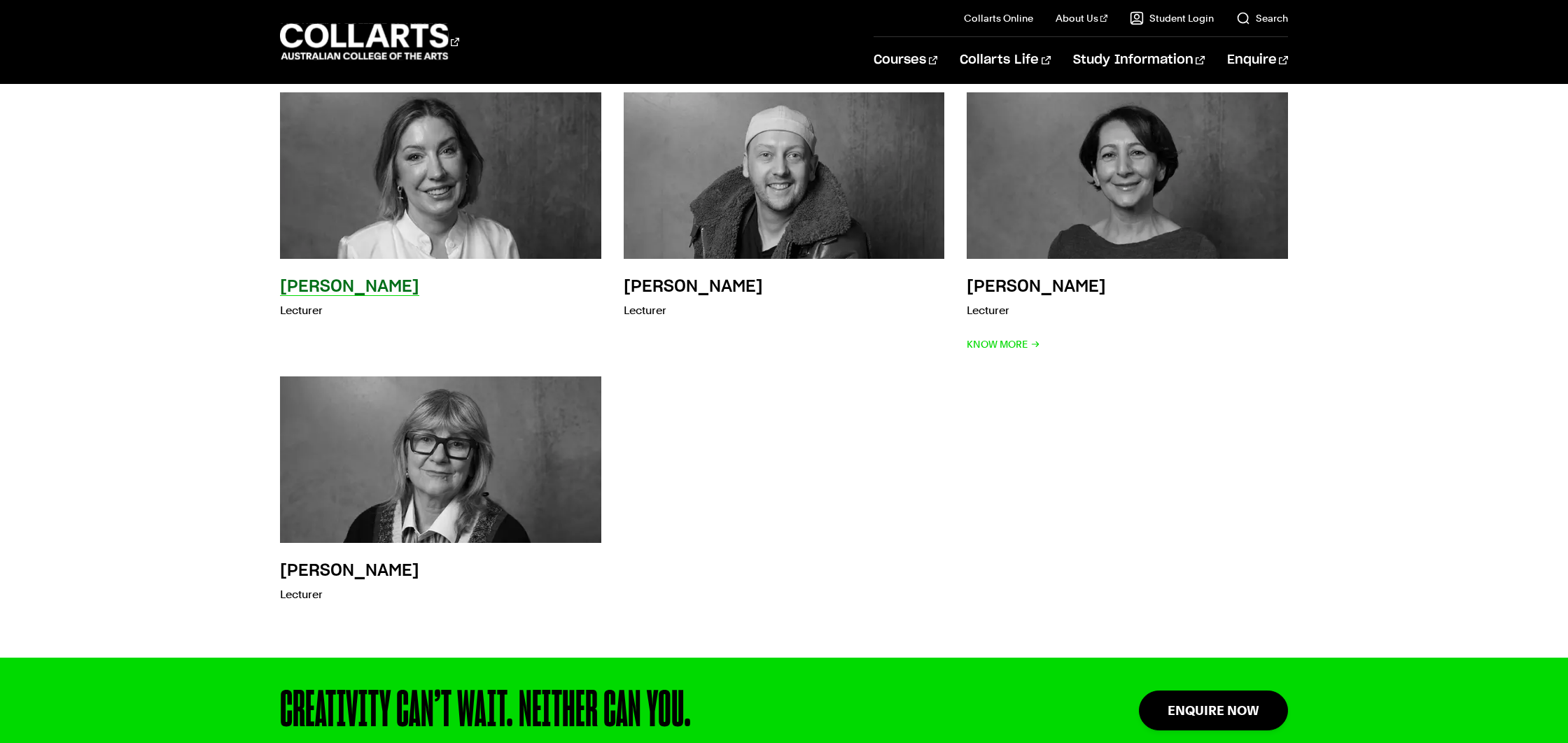
scroll to position [2600, 0]
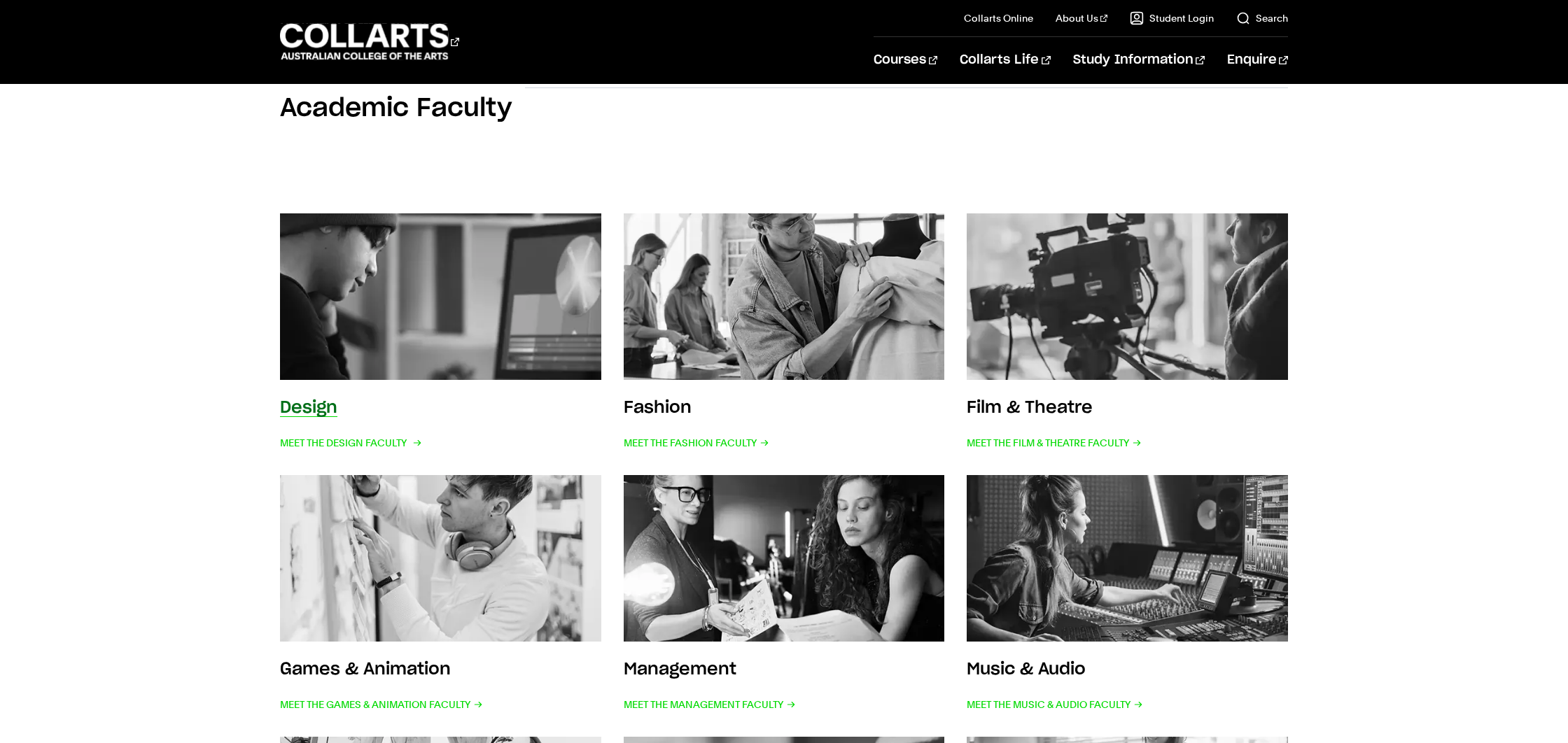
click at [548, 228] on img at bounding box center [440, 296] width 353 height 183
